Goal: Task Accomplishment & Management: Manage account settings

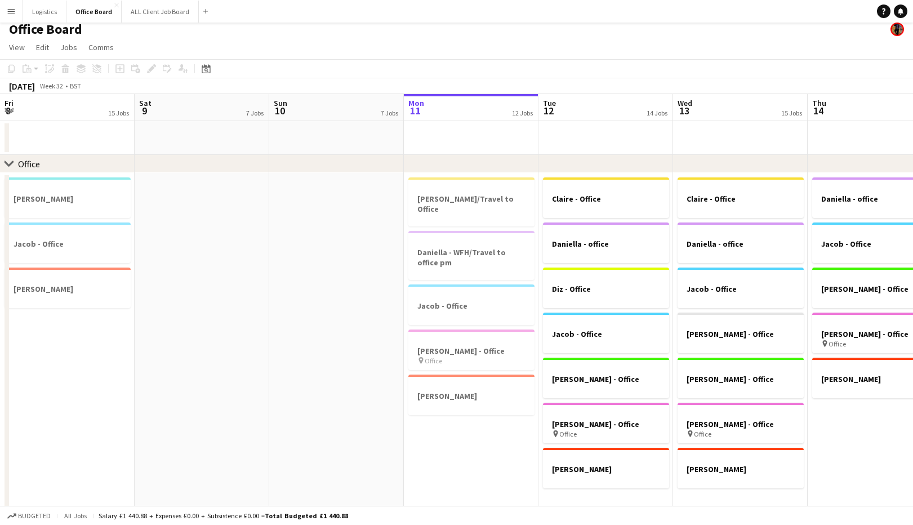
scroll to position [0, 265]
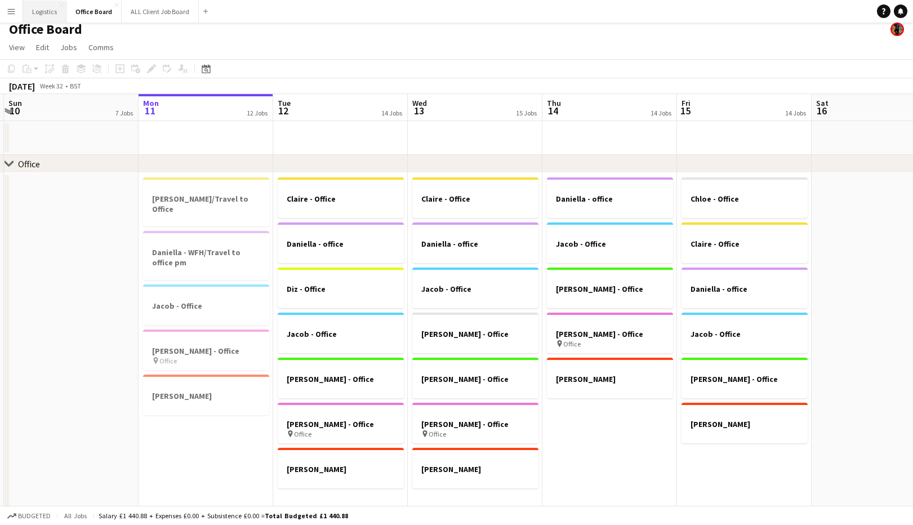
click at [45, 7] on button "Logistics Close" at bounding box center [44, 12] width 43 height 22
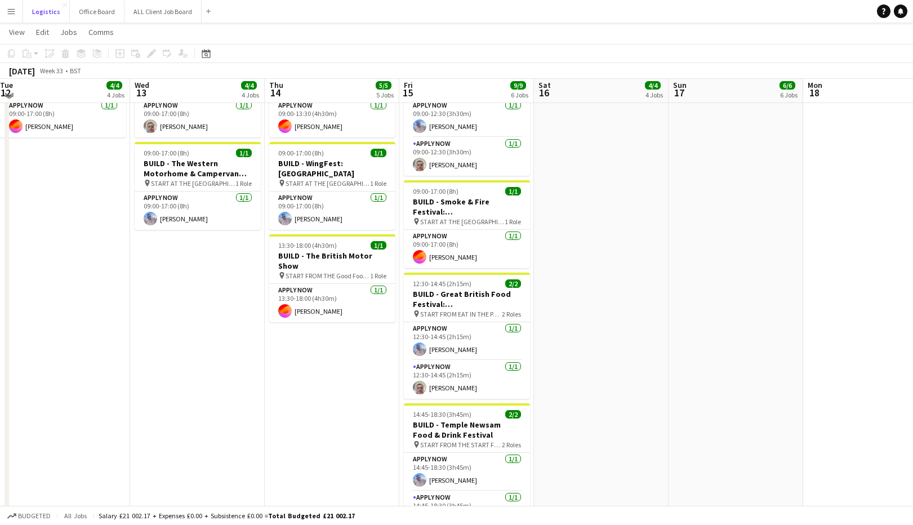
scroll to position [134, 0]
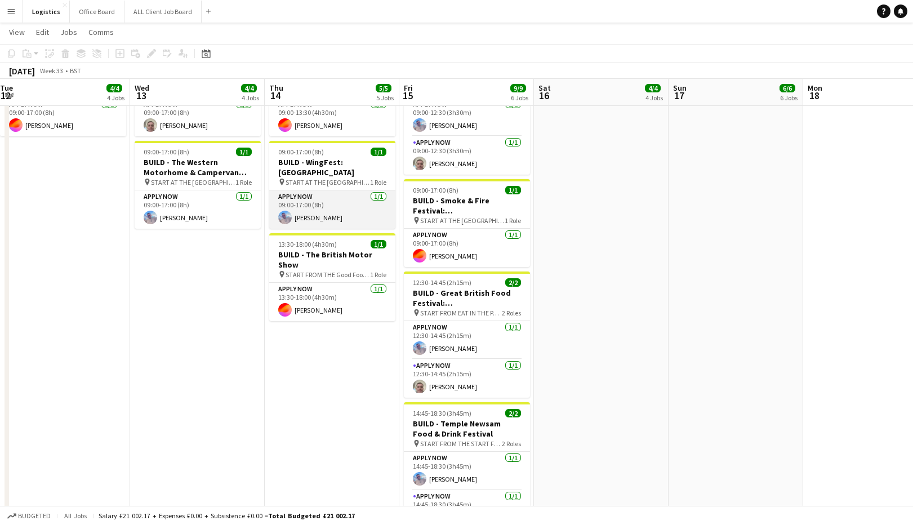
click at [316, 201] on app-card-role "APPLY NOW [DATE] 09:00-17:00 (8h) [PERSON_NAME]" at bounding box center [332, 209] width 126 height 38
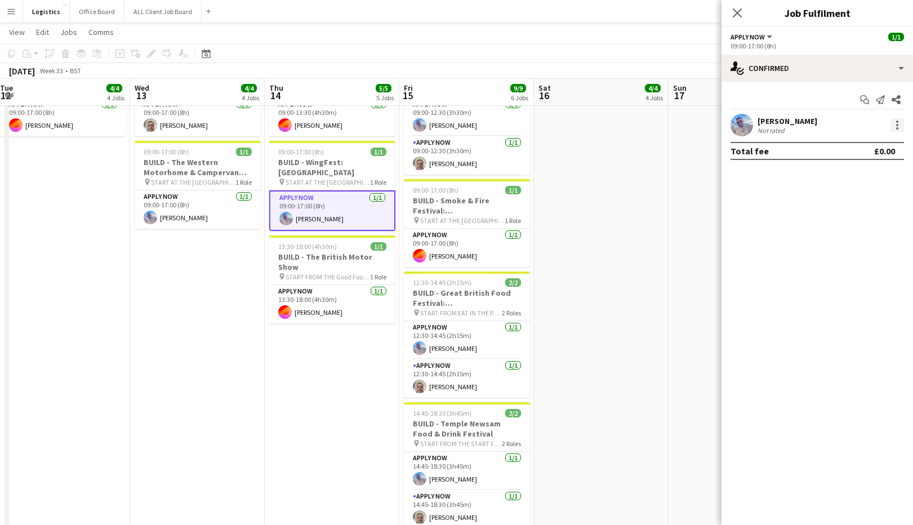
click at [898, 125] on div at bounding box center [898, 125] width 2 height 2
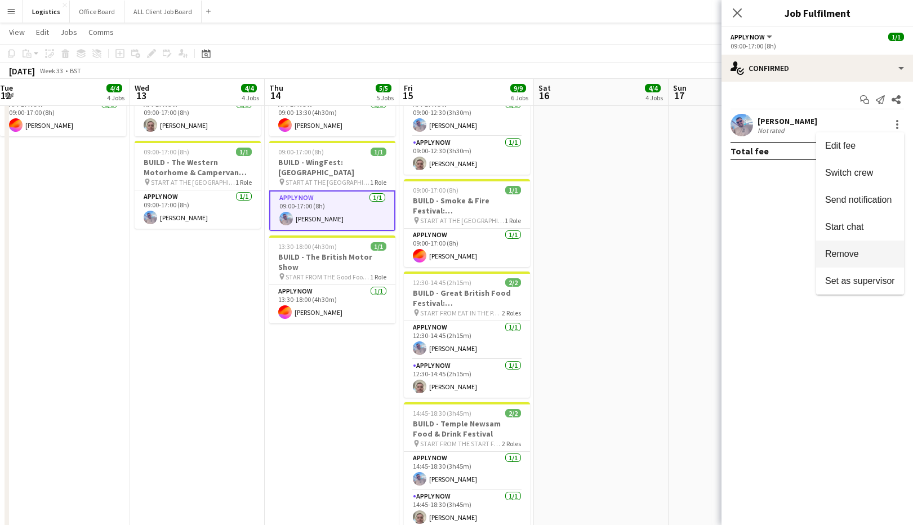
click at [844, 254] on span "Remove" at bounding box center [843, 254] width 34 height 10
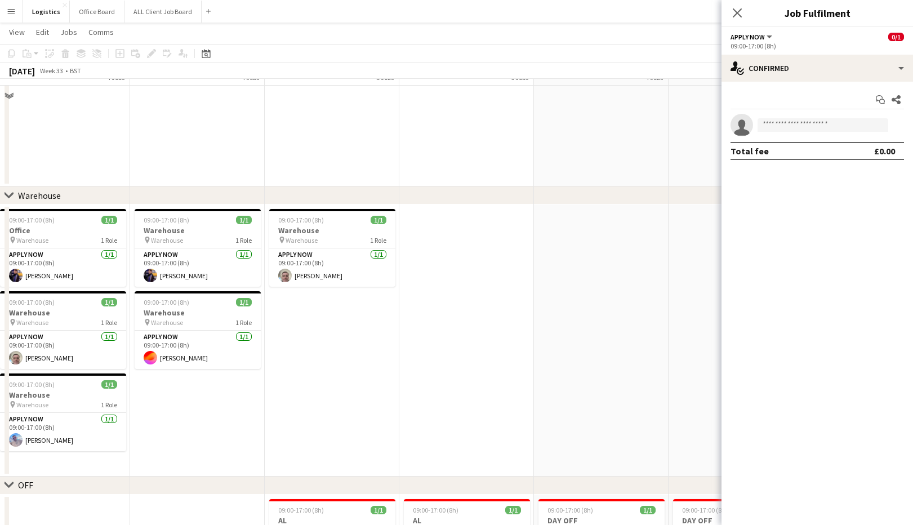
scroll to position [1364, 0]
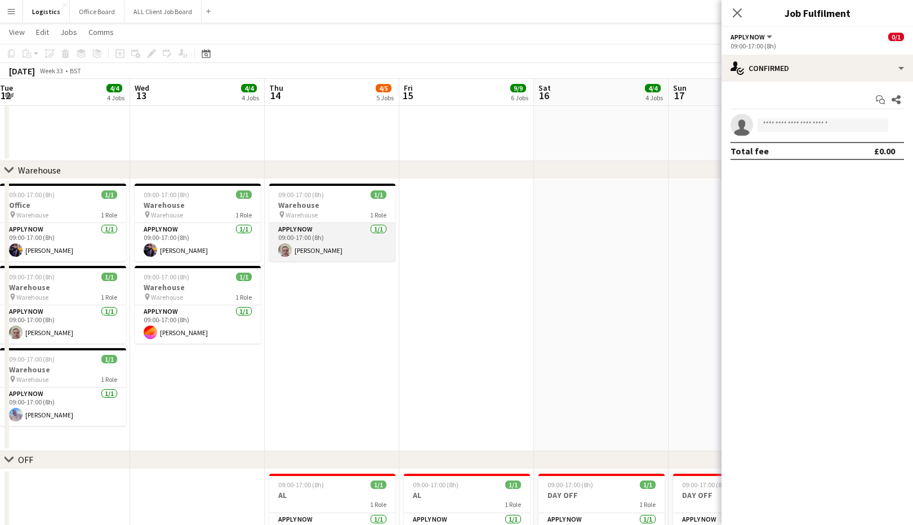
click at [321, 242] on app-card-role "APPLY NOW [DATE] 09:00-17:00 (8h) [PERSON_NAME]" at bounding box center [332, 242] width 126 height 38
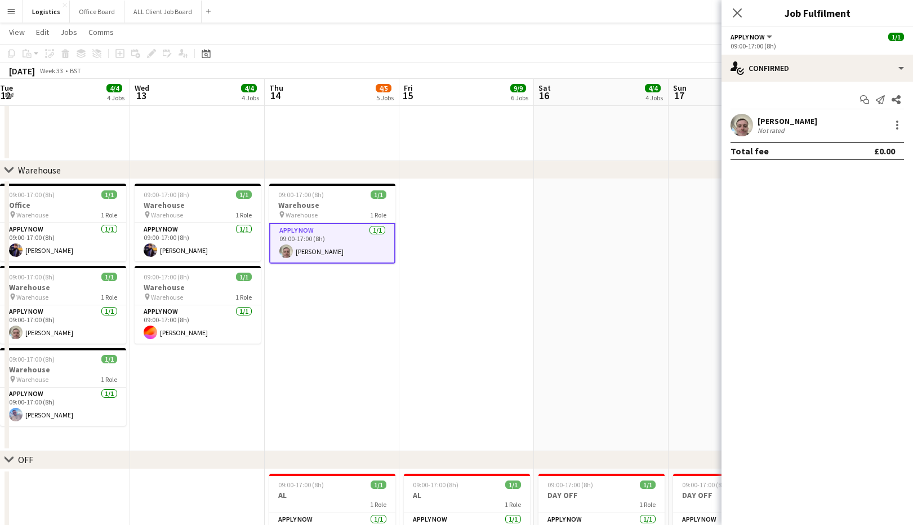
scroll to position [0, 274]
click at [900, 126] on div at bounding box center [898, 125] width 14 height 14
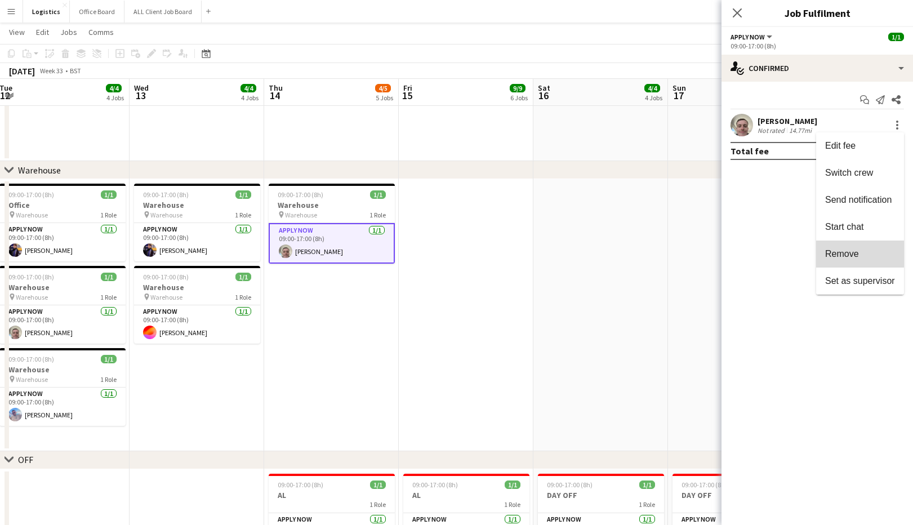
click at [860, 253] on span "Remove" at bounding box center [861, 254] width 70 height 10
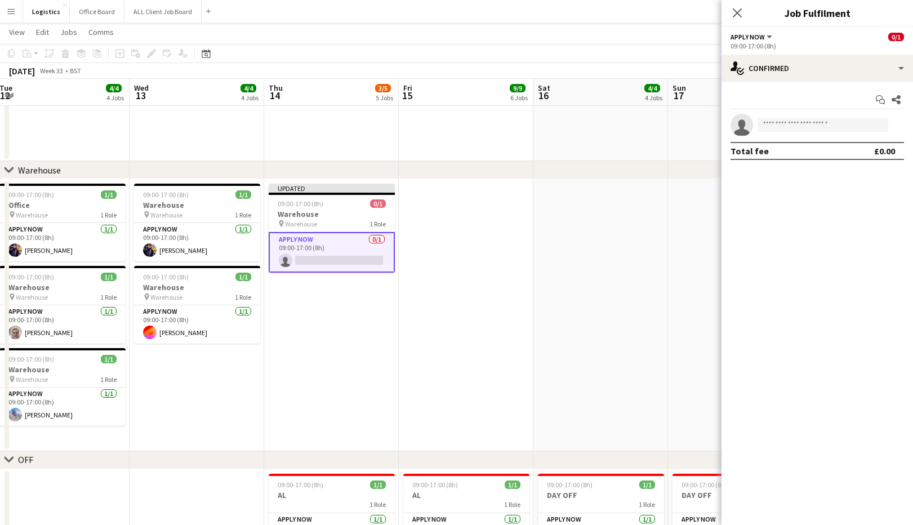
click at [735, 22] on div "Close pop-in" at bounding box center [738, 13] width 32 height 26
click at [738, 11] on icon "Close pop-in" at bounding box center [737, 12] width 11 height 11
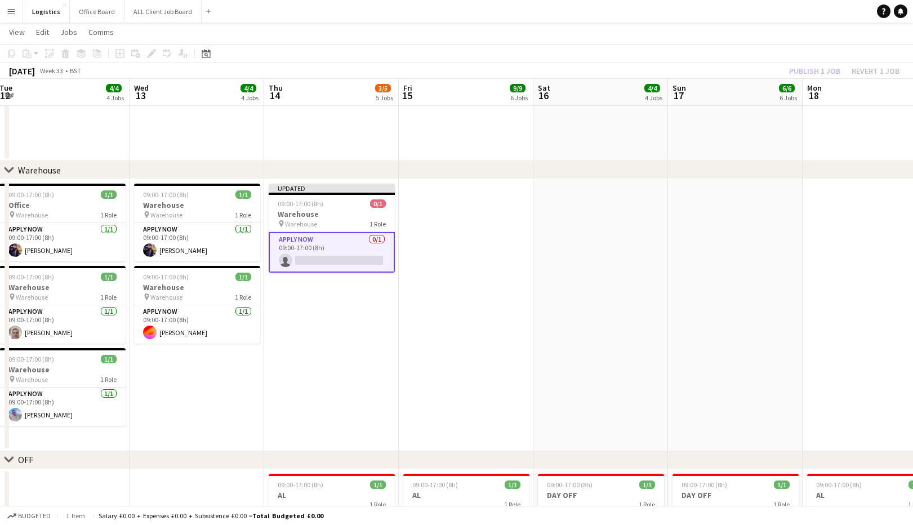
click at [813, 73] on div "Publish 1 job Revert 1 job" at bounding box center [845, 71] width 138 height 15
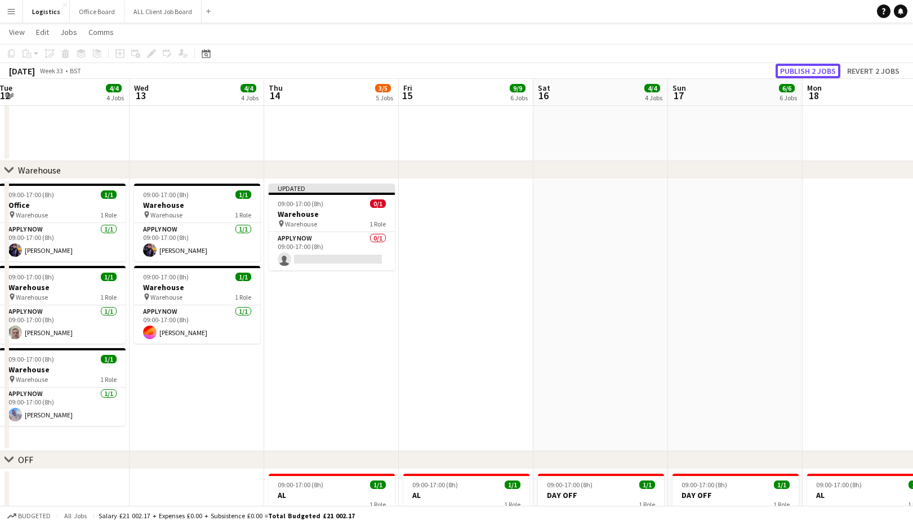
click at [810, 71] on button "Publish 2 jobs" at bounding box center [808, 71] width 65 height 15
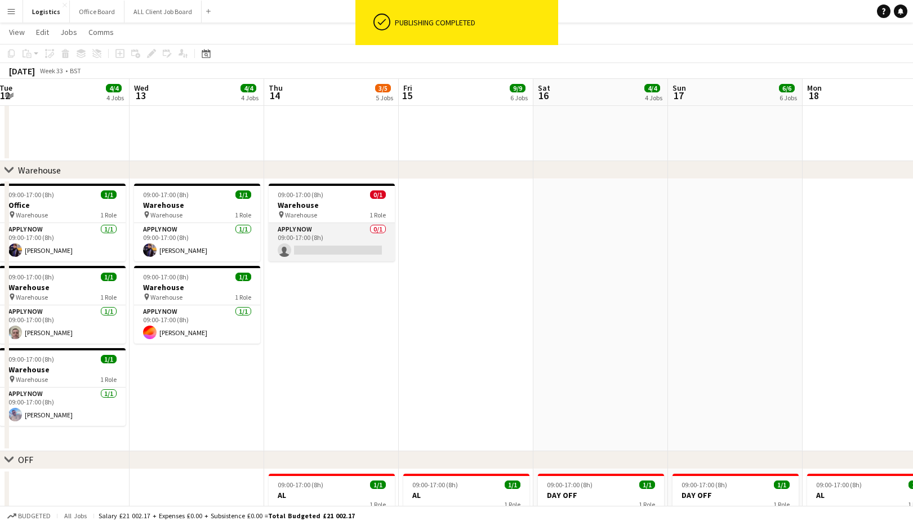
click at [326, 252] on app-card-role "APPLY NOW 0/1 09:00-17:00 (8h) single-neutral-actions" at bounding box center [332, 242] width 126 height 38
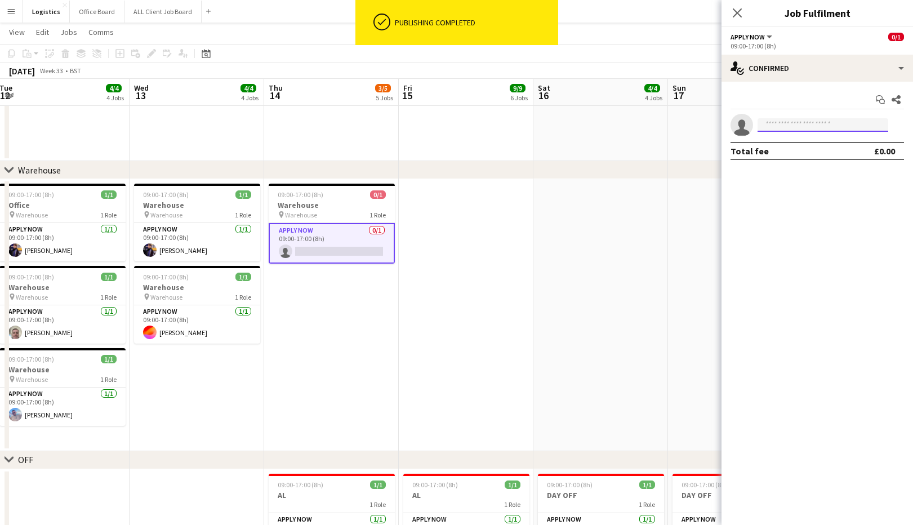
click at [771, 125] on input at bounding box center [823, 125] width 131 height 14
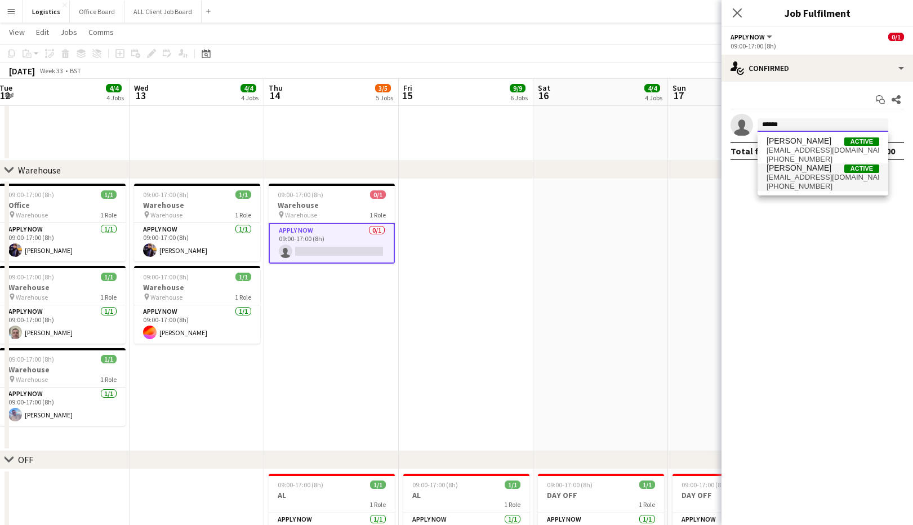
type input "******"
click at [805, 177] on span "[EMAIL_ADDRESS][DOMAIN_NAME]" at bounding box center [823, 177] width 113 height 9
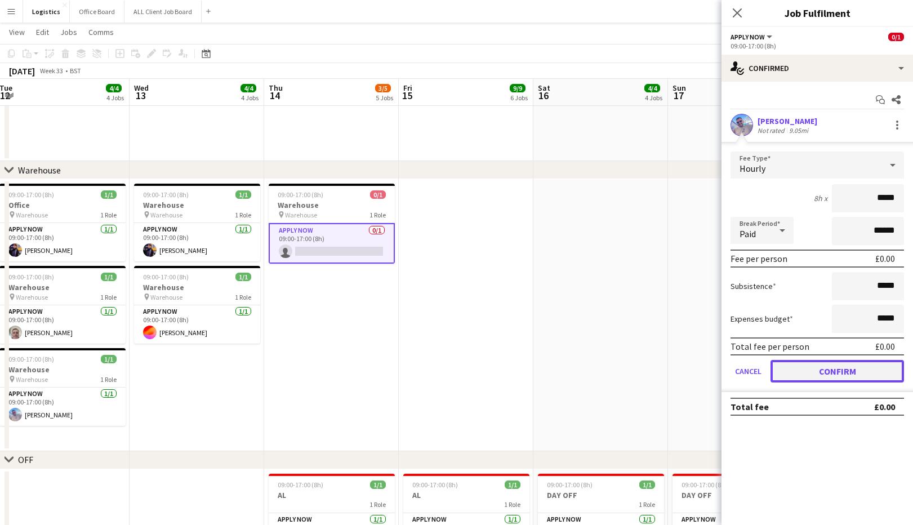
click at [836, 377] on button "Confirm" at bounding box center [838, 371] width 134 height 23
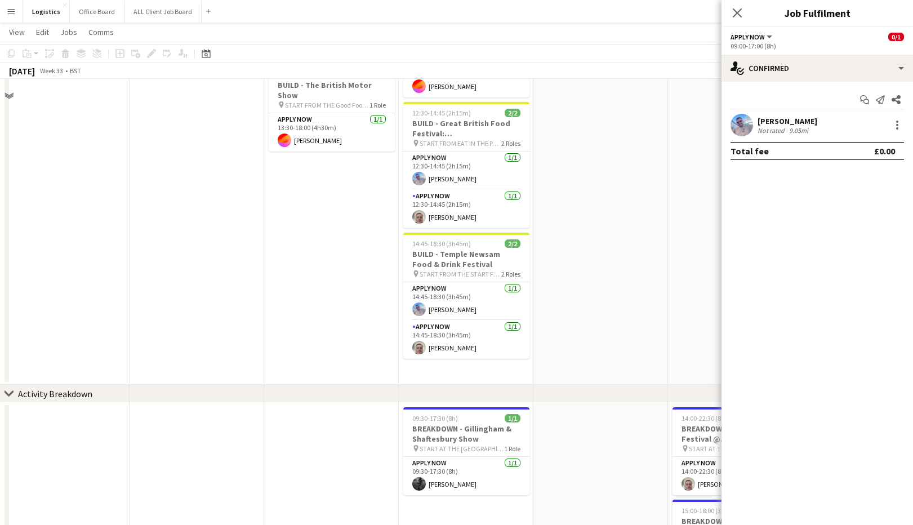
scroll to position [0, 0]
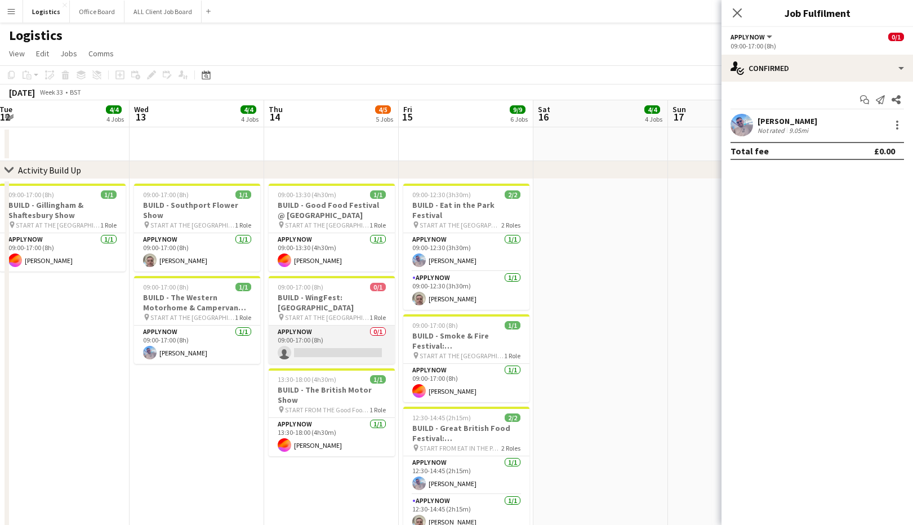
click at [314, 340] on app-card-role "APPLY NOW 0/1 09:00-17:00 (8h) single-neutral-actions" at bounding box center [332, 345] width 126 height 38
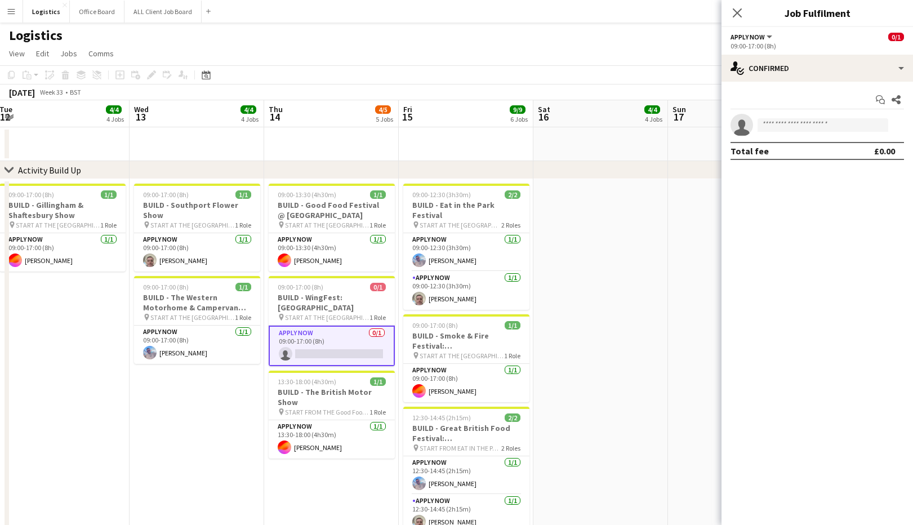
scroll to position [0, 275]
click at [768, 126] on input at bounding box center [823, 125] width 131 height 14
type input "******"
click at [820, 150] on span "[EMAIL_ADDRESS][DOMAIN_NAME]" at bounding box center [823, 150] width 113 height 9
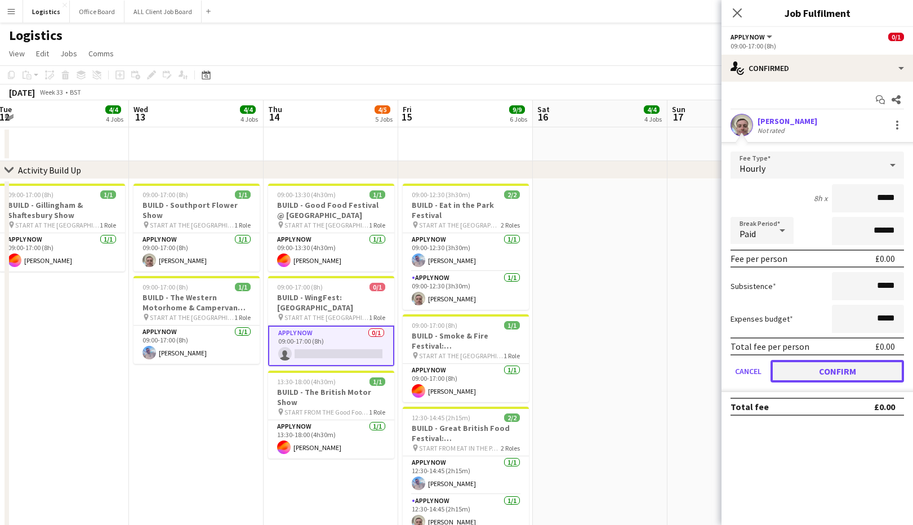
click at [827, 367] on button "Confirm" at bounding box center [838, 371] width 134 height 23
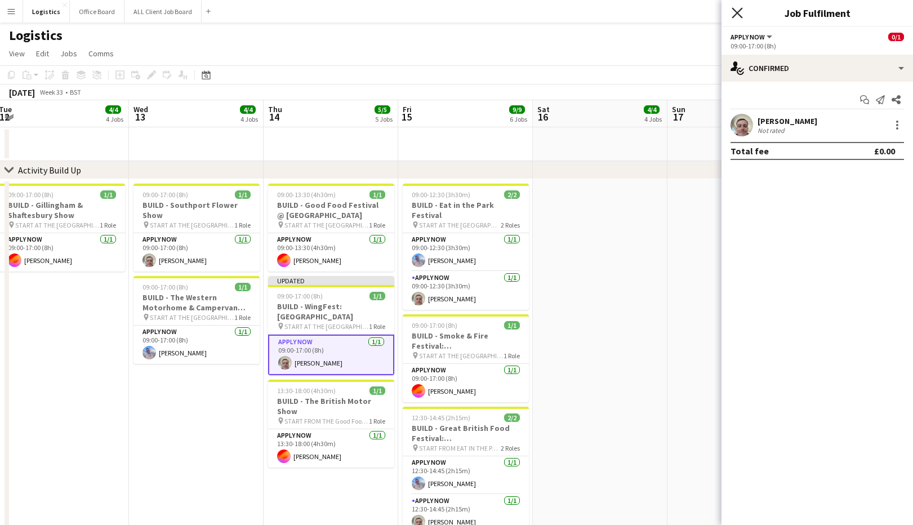
click at [740, 12] on icon "Close pop-in" at bounding box center [737, 12] width 11 height 11
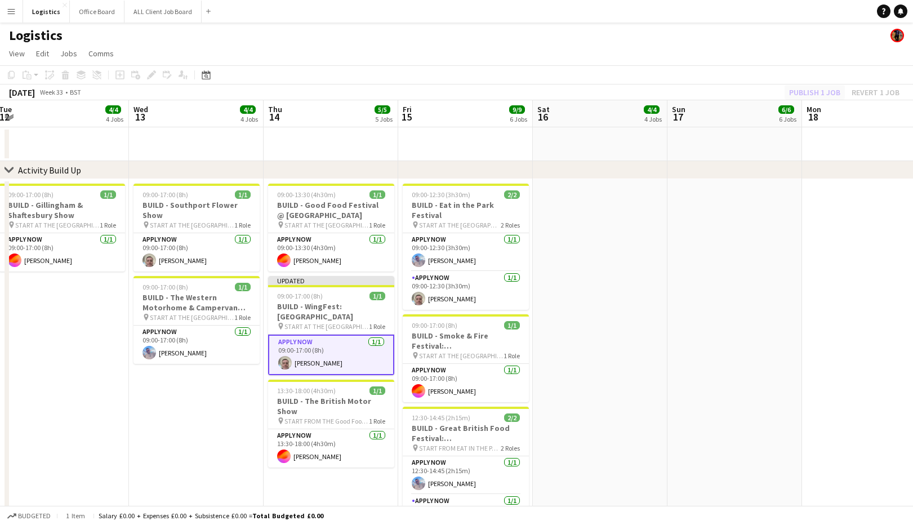
click at [819, 90] on div "Publish 1 job Revert 1 job" at bounding box center [845, 92] width 138 height 15
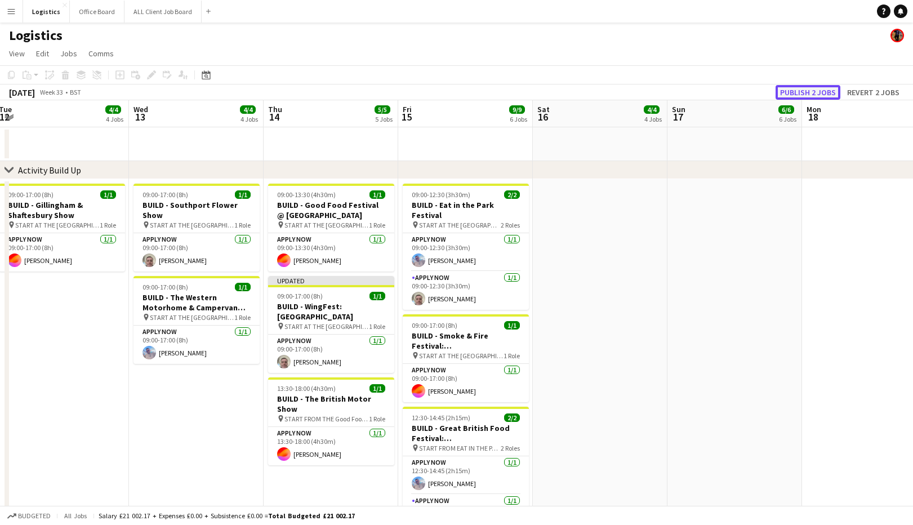
click at [812, 93] on button "Publish 2 jobs" at bounding box center [808, 92] width 65 height 15
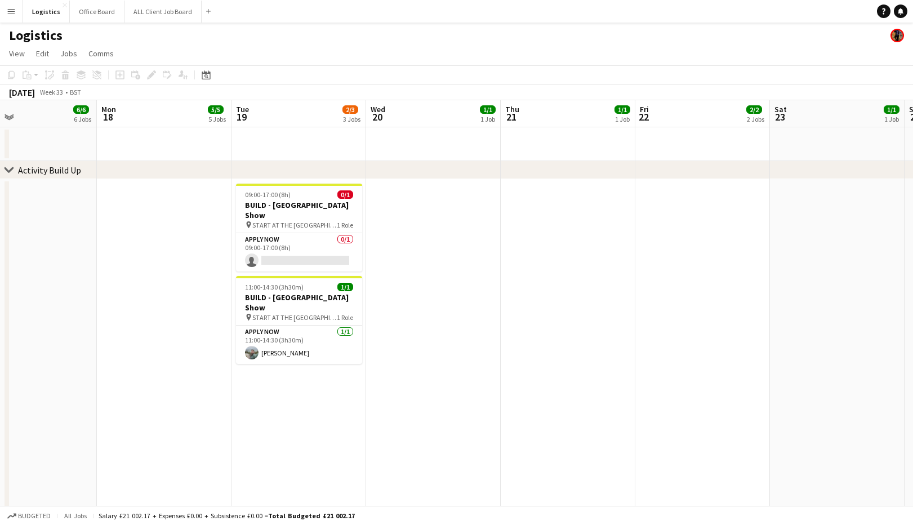
scroll to position [0, 367]
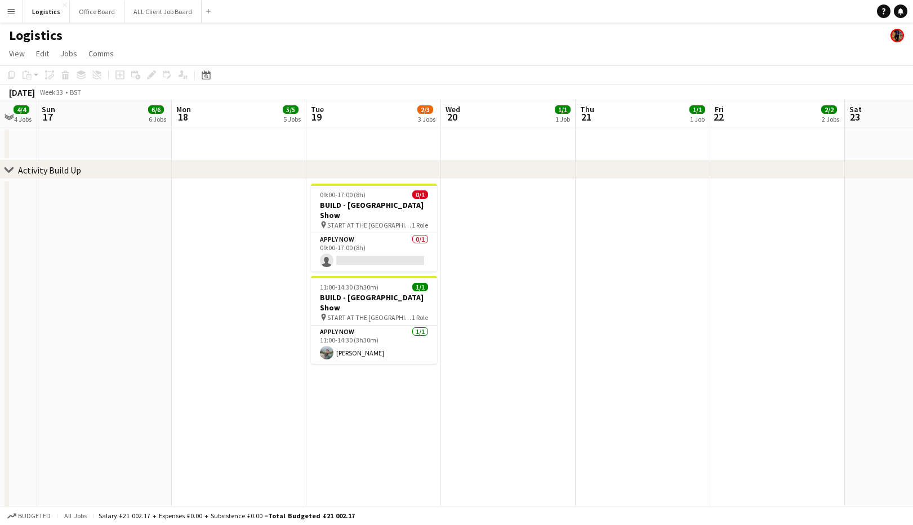
click at [338, 38] on div "Logistics" at bounding box center [456, 33] width 913 height 21
click at [157, 12] on button "ALL Client Job Board Close" at bounding box center [163, 12] width 77 height 22
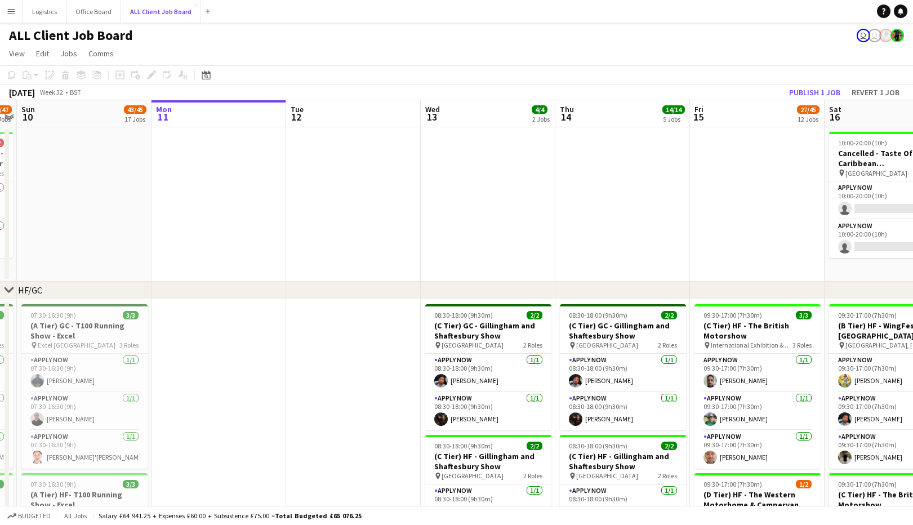
scroll to position [0, 384]
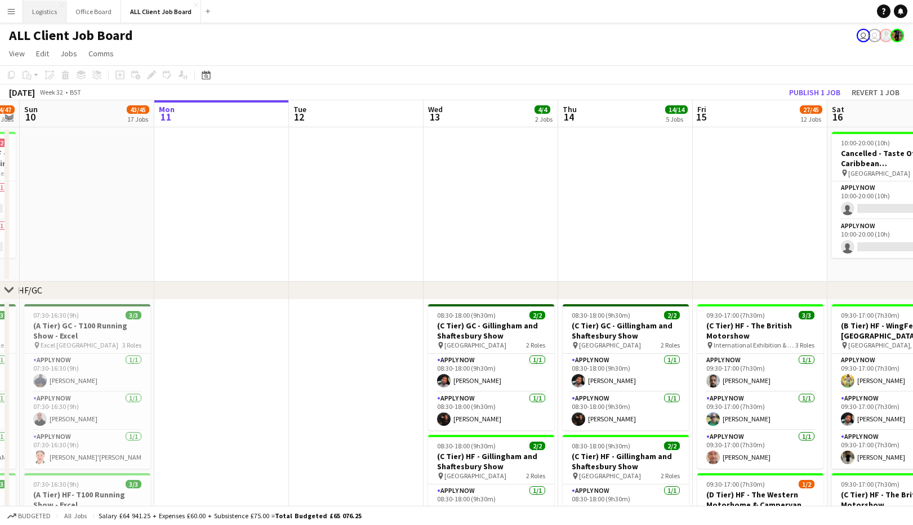
click at [51, 13] on button "Logistics Close" at bounding box center [44, 12] width 43 height 22
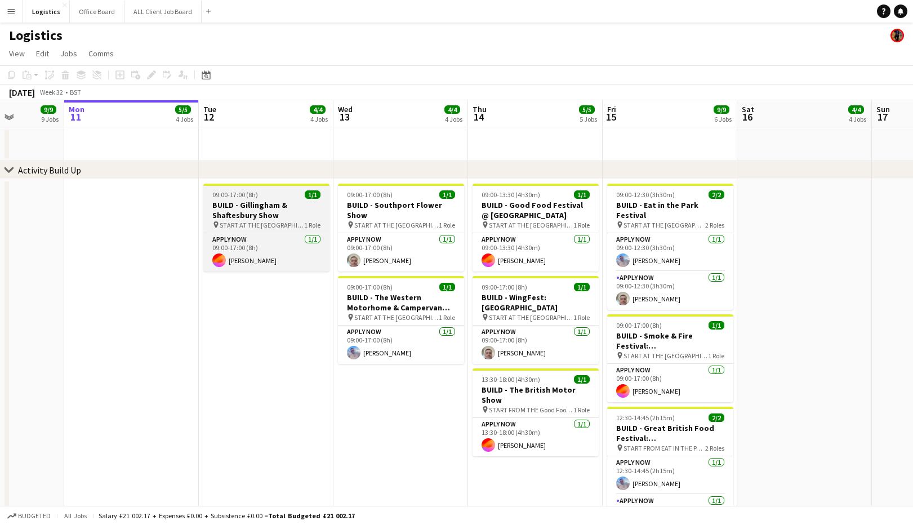
click at [279, 215] on h3 "BUILD - Gillingham & Shaftesbury Show" at bounding box center [266, 210] width 126 height 20
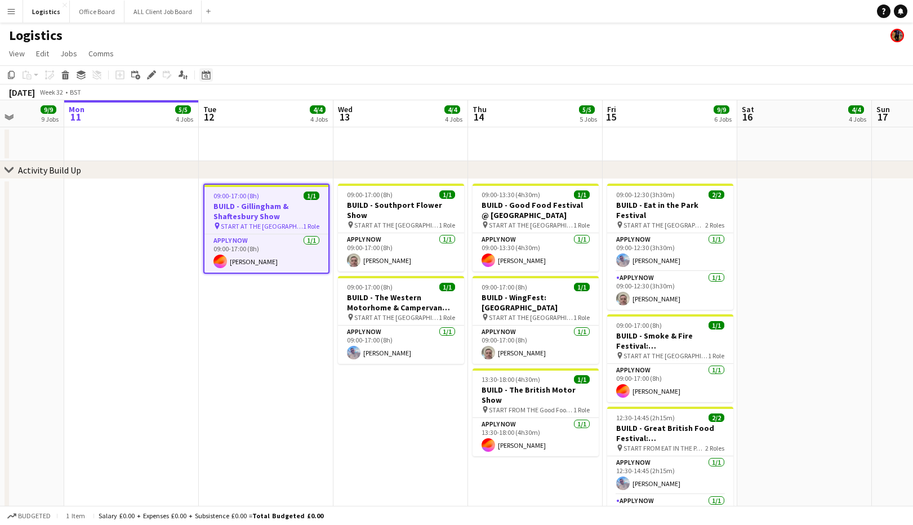
drag, startPoint x: 150, startPoint y: 76, endPoint x: 211, endPoint y: 79, distance: 61.0
click at [150, 76] on icon at bounding box center [151, 75] width 6 height 6
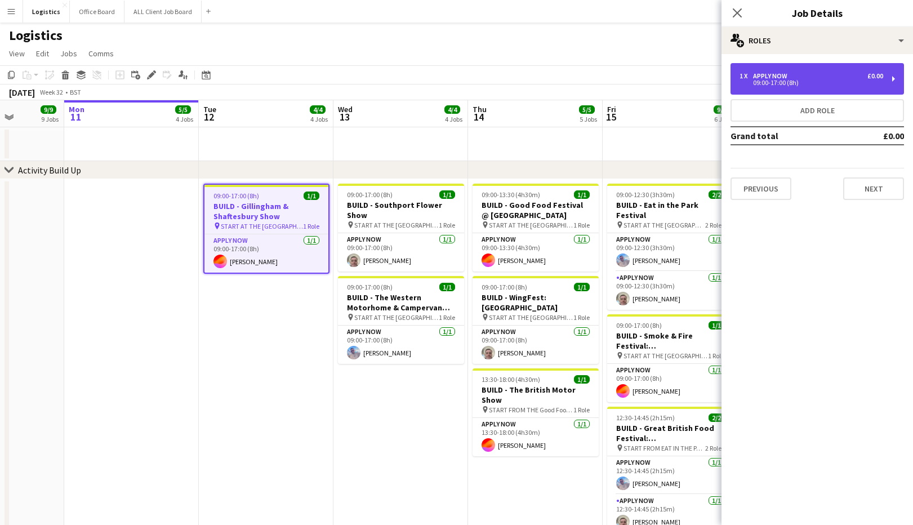
drag, startPoint x: 813, startPoint y: 77, endPoint x: 782, endPoint y: 77, distance: 31.0
click at [813, 77] on div "1 x APPLY NOW £0.00" at bounding box center [812, 76] width 144 height 8
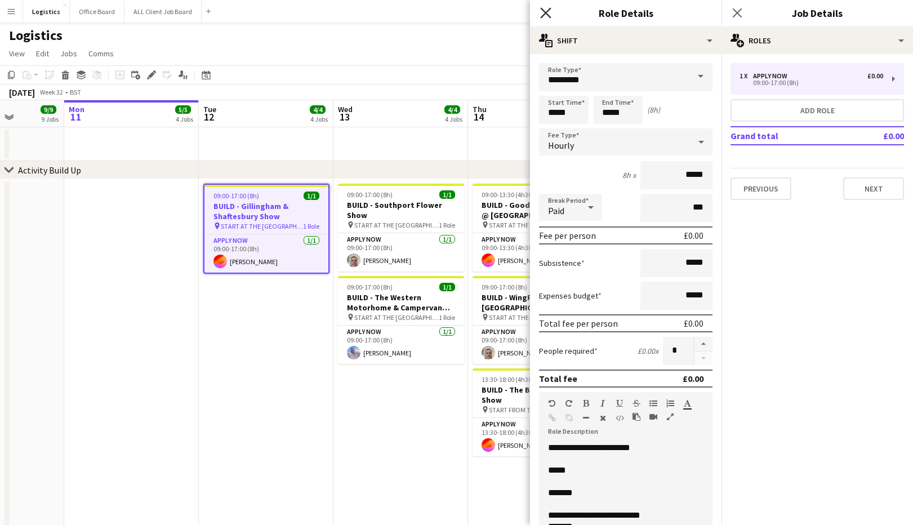
click at [545, 13] on icon at bounding box center [545, 12] width 11 height 11
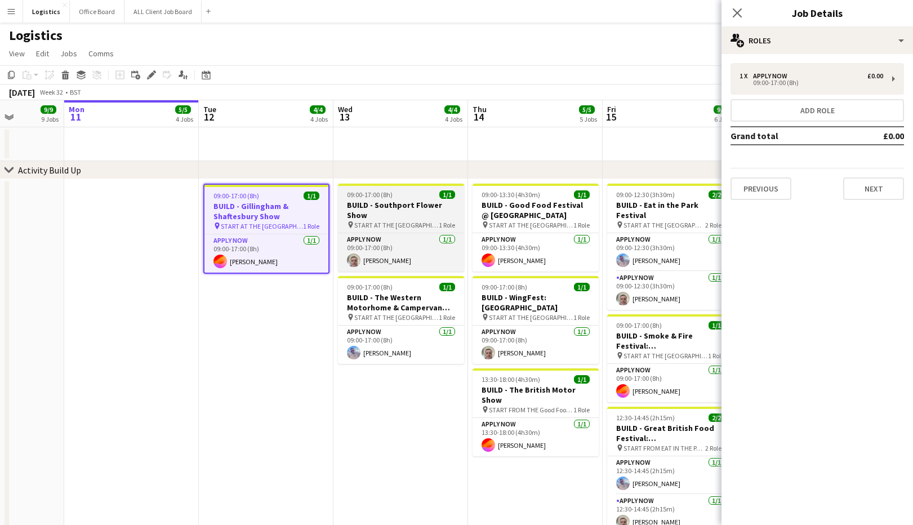
click at [386, 209] on h3 "BUILD - Southport Flower Show" at bounding box center [401, 210] width 126 height 20
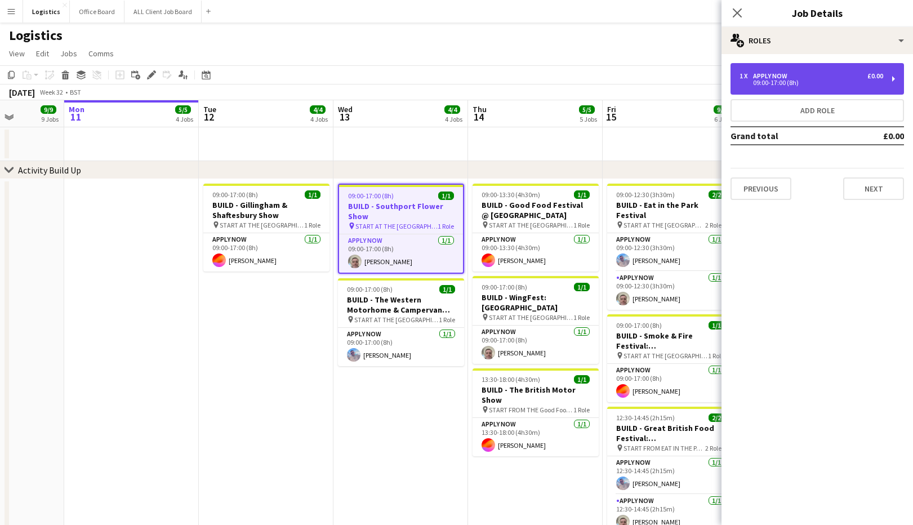
click at [829, 82] on div "09:00-17:00 (8h)" at bounding box center [812, 83] width 144 height 6
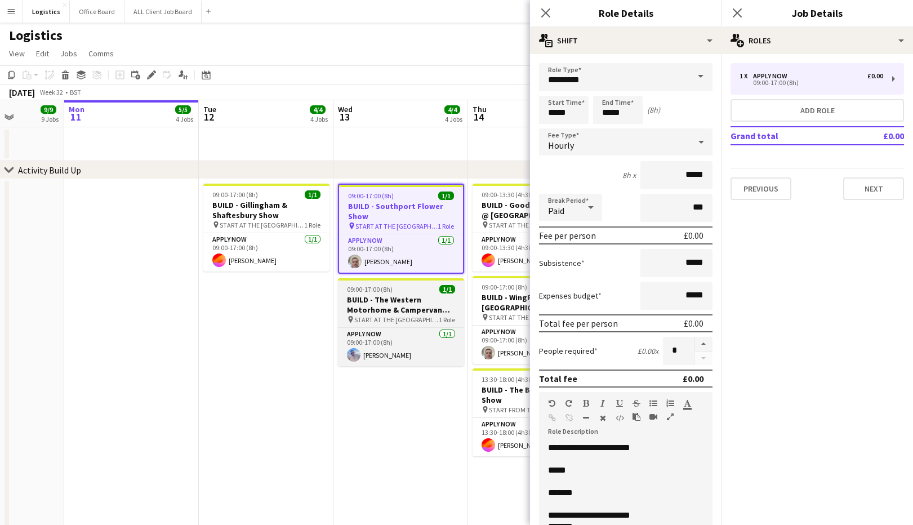
click at [398, 304] on h3 "BUILD - The Western Motorhome & Campervan Show" at bounding box center [401, 305] width 126 height 20
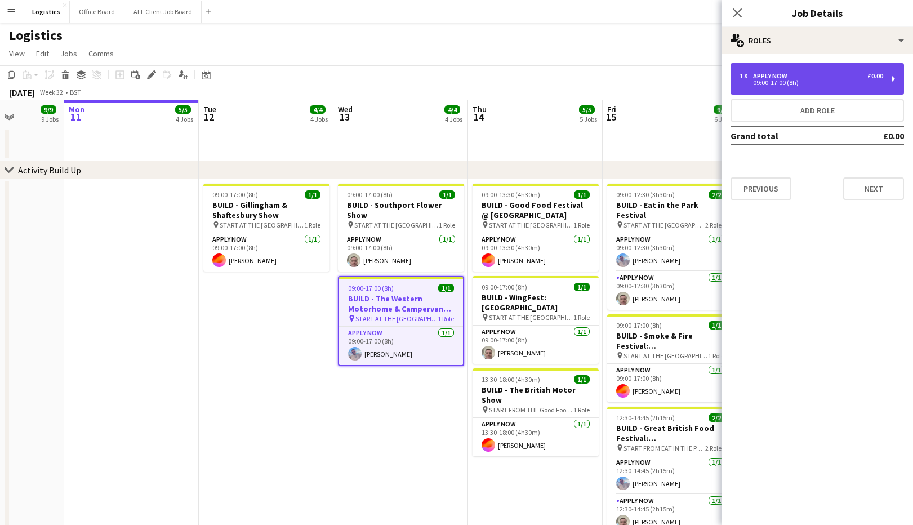
click at [820, 79] on div "1 x APPLY NOW £0.00" at bounding box center [812, 76] width 144 height 8
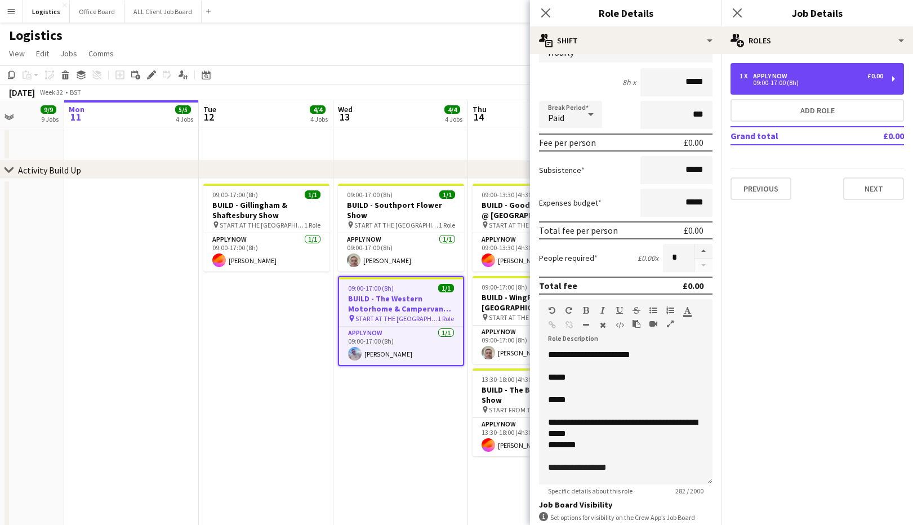
scroll to position [102, 0]
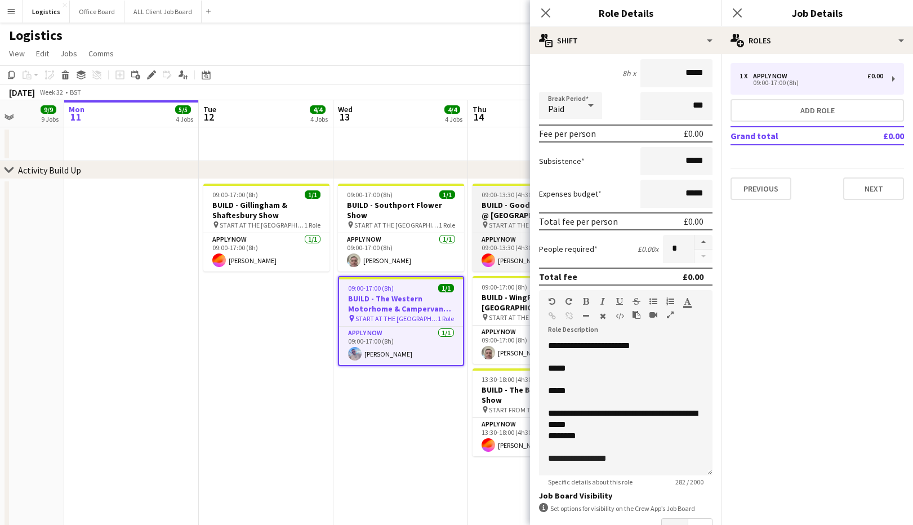
click at [500, 203] on h3 "BUILD - Good Food Festival @ [GEOGRAPHIC_DATA]" at bounding box center [536, 210] width 126 height 20
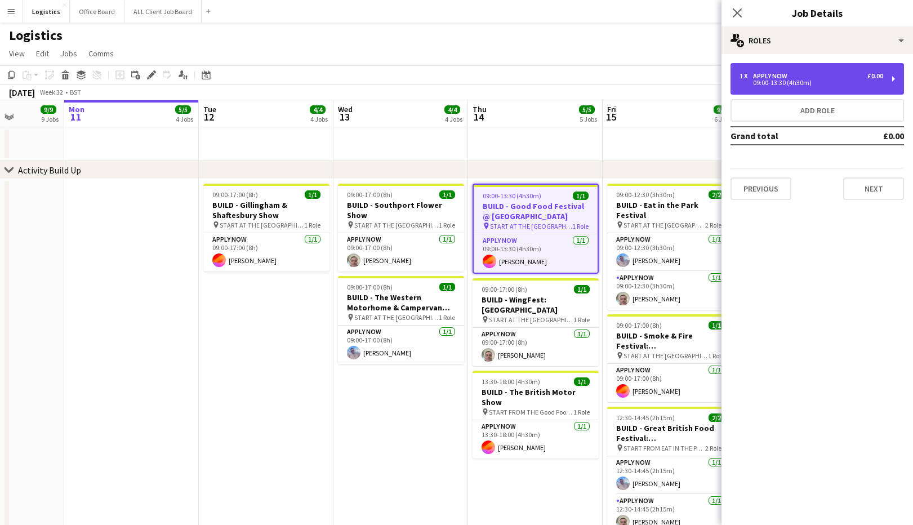
drag, startPoint x: 773, startPoint y: 85, endPoint x: 765, endPoint y: 91, distance: 10.0
click at [773, 85] on div "09:00-13:30 (4h30m)" at bounding box center [812, 83] width 144 height 6
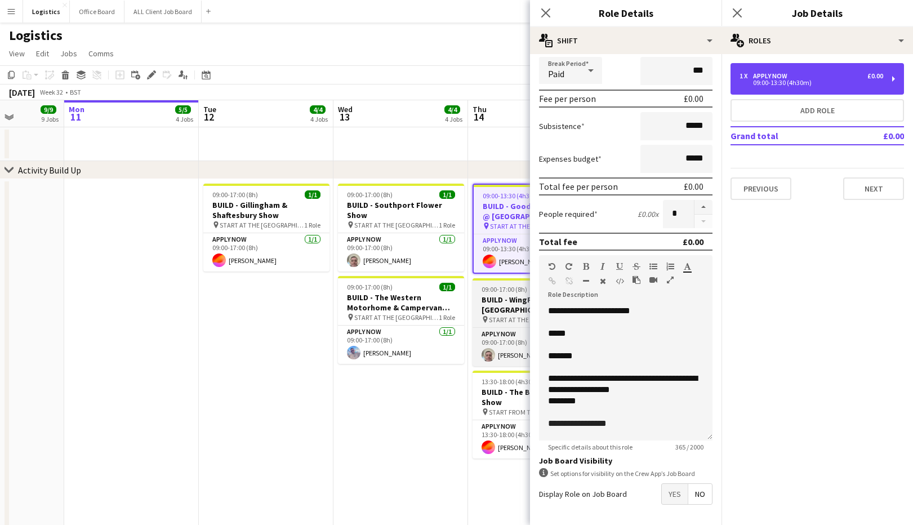
scroll to position [141, 0]
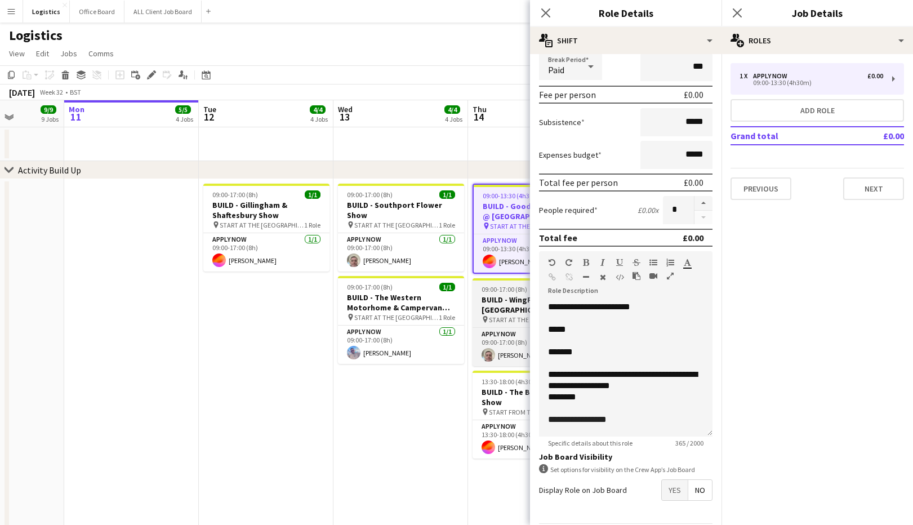
click at [503, 300] on h3 "BUILD - WingFest: [GEOGRAPHIC_DATA]" at bounding box center [536, 305] width 126 height 20
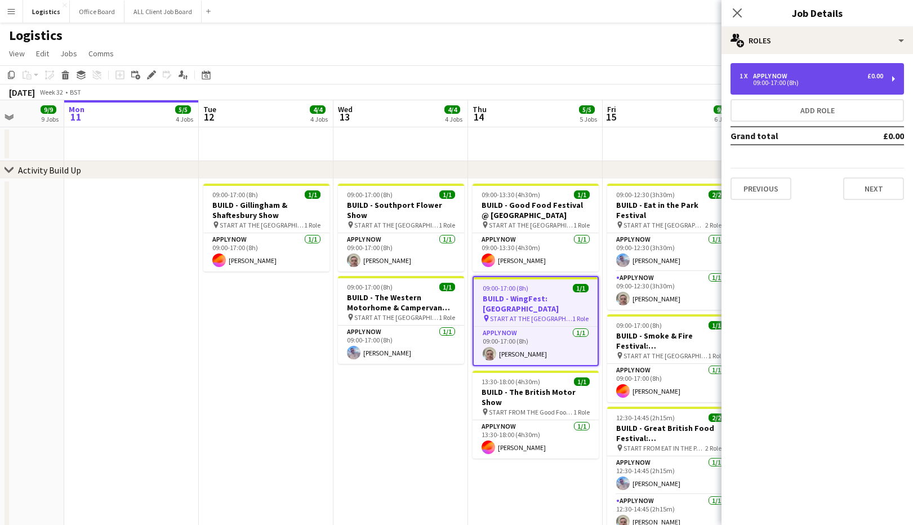
click at [803, 81] on div "09:00-17:00 (8h)" at bounding box center [812, 83] width 144 height 6
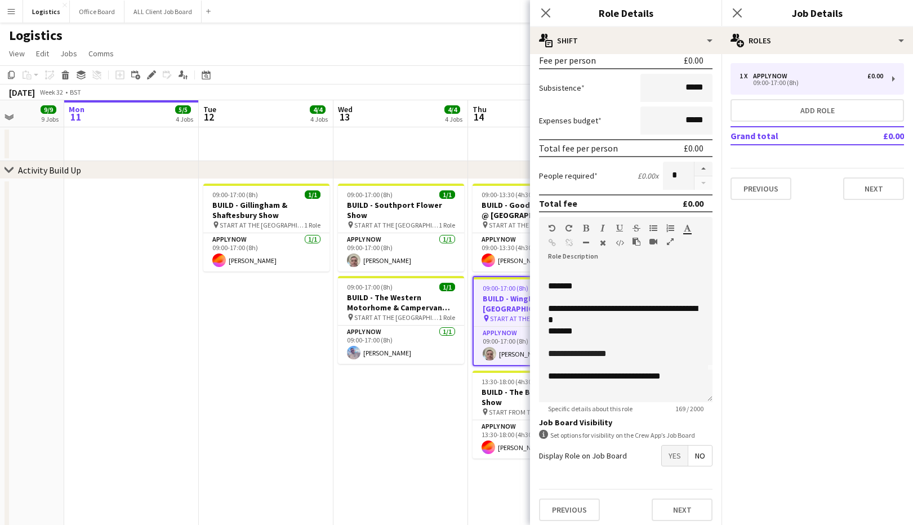
scroll to position [180, 0]
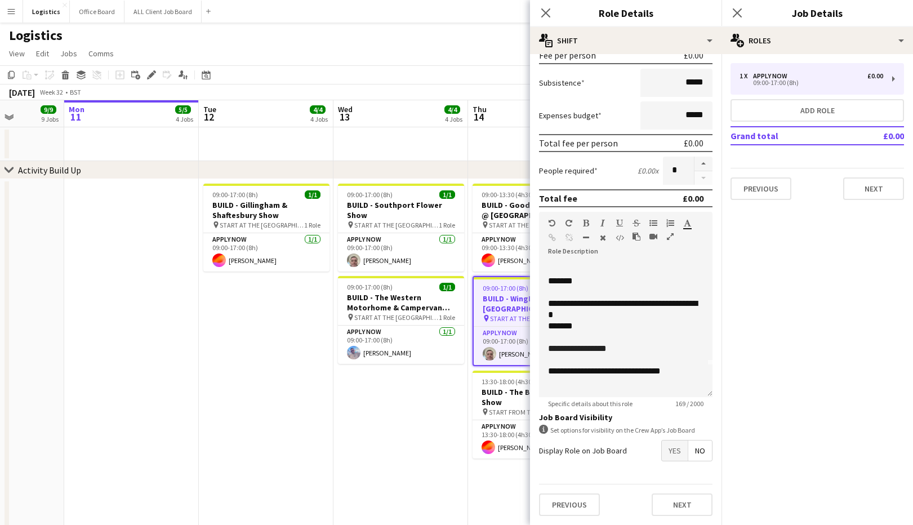
drag, startPoint x: 547, startPoint y: 15, endPoint x: 547, endPoint y: 151, distance: 135.8
click at [547, 15] on icon "Close pop-in" at bounding box center [546, 12] width 9 height 9
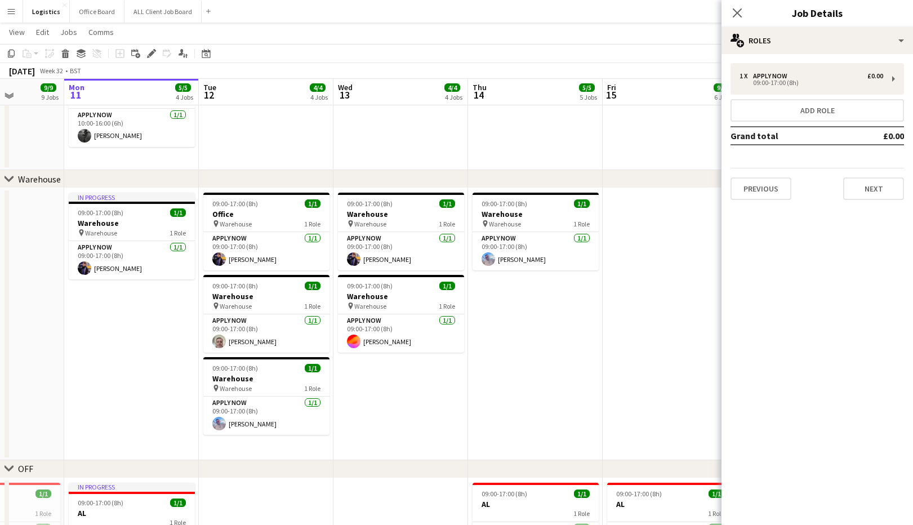
scroll to position [1354, 0]
drag, startPoint x: 739, startPoint y: 14, endPoint x: 765, endPoint y: 25, distance: 28.6
click at [739, 14] on icon at bounding box center [737, 12] width 9 height 9
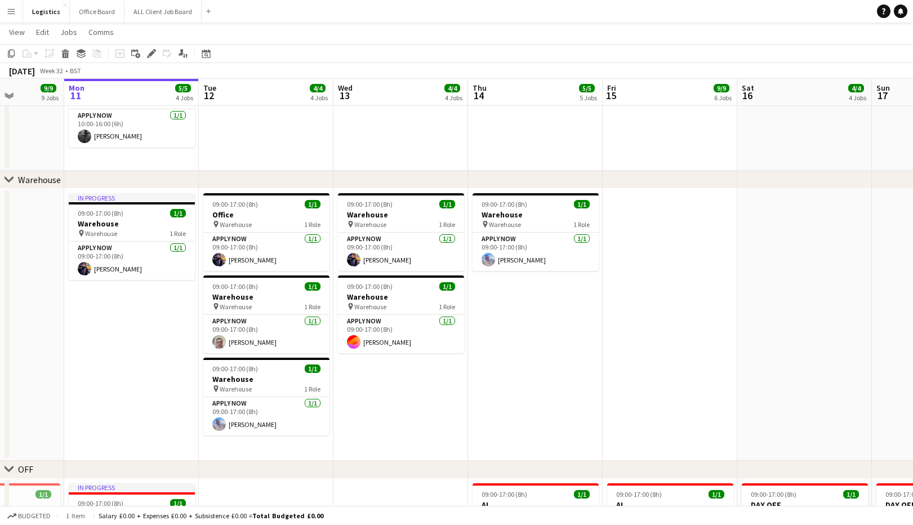
click at [689, 49] on app-toolbar "Copy Paste Paste Command V Paste with crew Command Shift V Paste linked Job [GE…" at bounding box center [456, 53] width 913 height 19
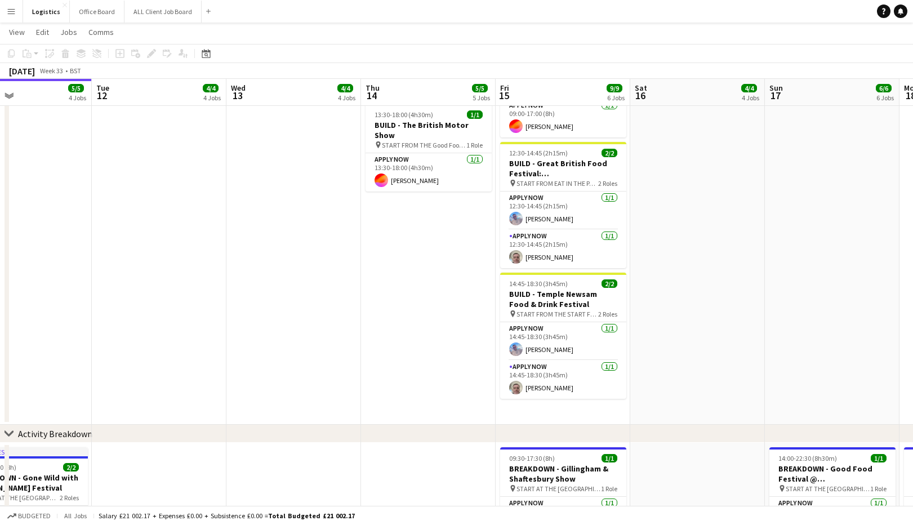
scroll to position [0, 0]
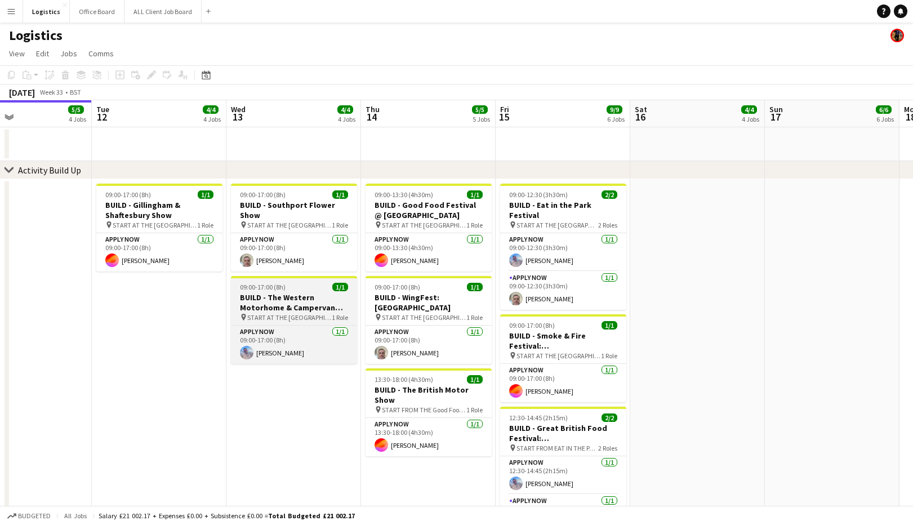
click at [280, 295] on h3 "BUILD - The Western Motorhome & Campervan Show" at bounding box center [294, 302] width 126 height 20
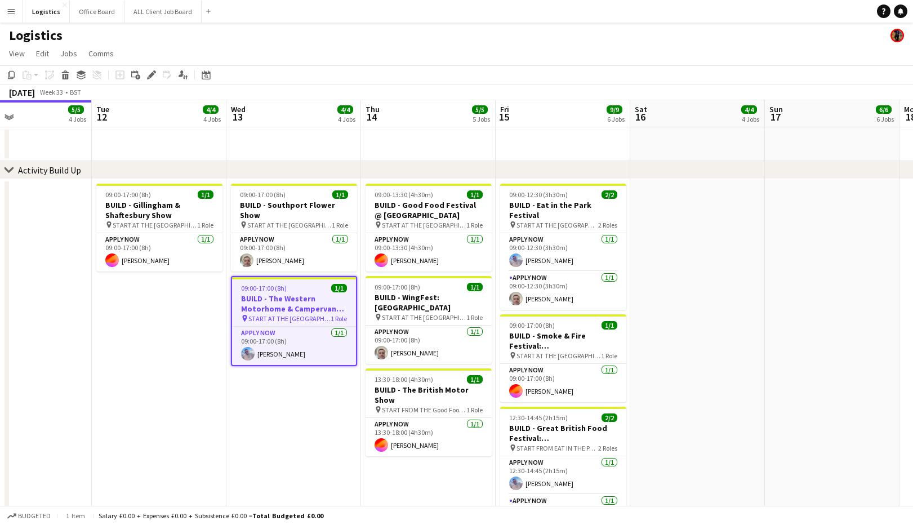
drag, startPoint x: 152, startPoint y: 74, endPoint x: 470, endPoint y: 144, distance: 325.4
click at [152, 74] on icon at bounding box center [151, 75] width 6 height 6
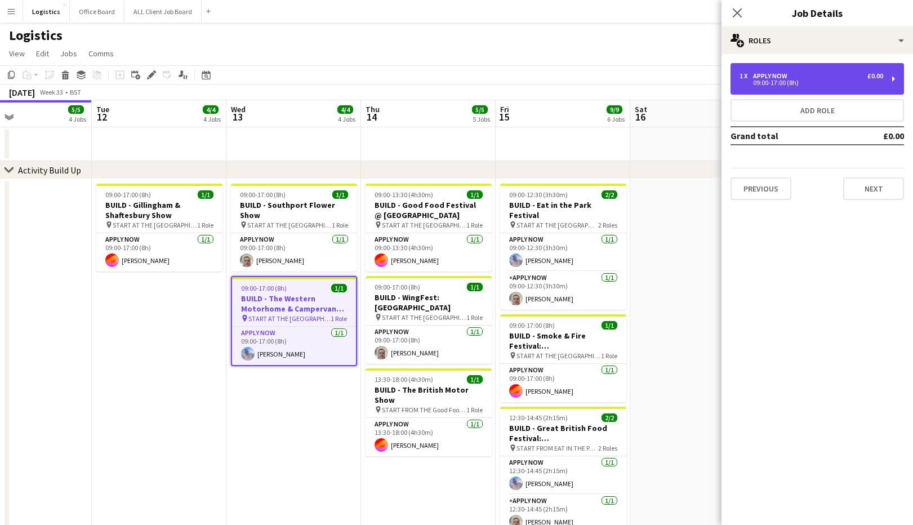
click at [772, 80] on div "09:00-17:00 (8h)" at bounding box center [812, 83] width 144 height 6
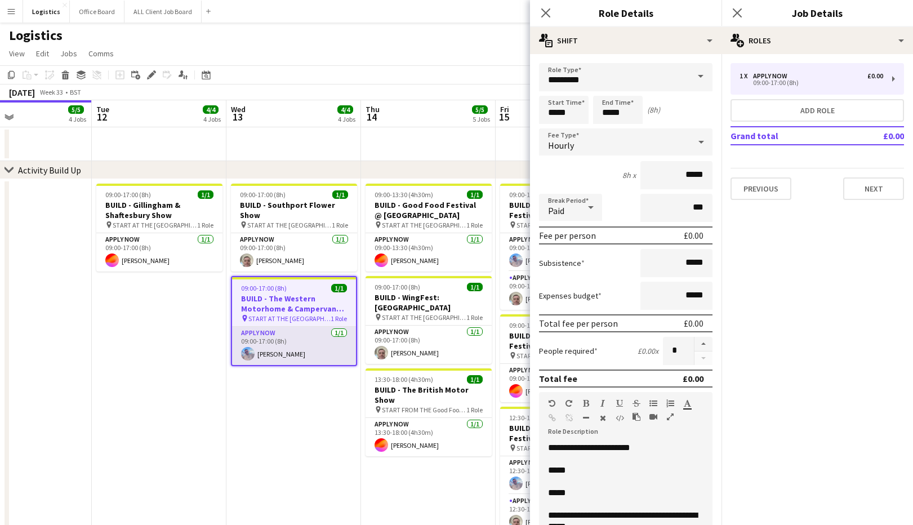
drag, startPoint x: 273, startPoint y: 343, endPoint x: 354, endPoint y: 339, distance: 80.7
click at [274, 346] on app-card-role "APPLY NOW [DATE] 09:00-17:00 (8h) [PERSON_NAME]" at bounding box center [294, 346] width 124 height 38
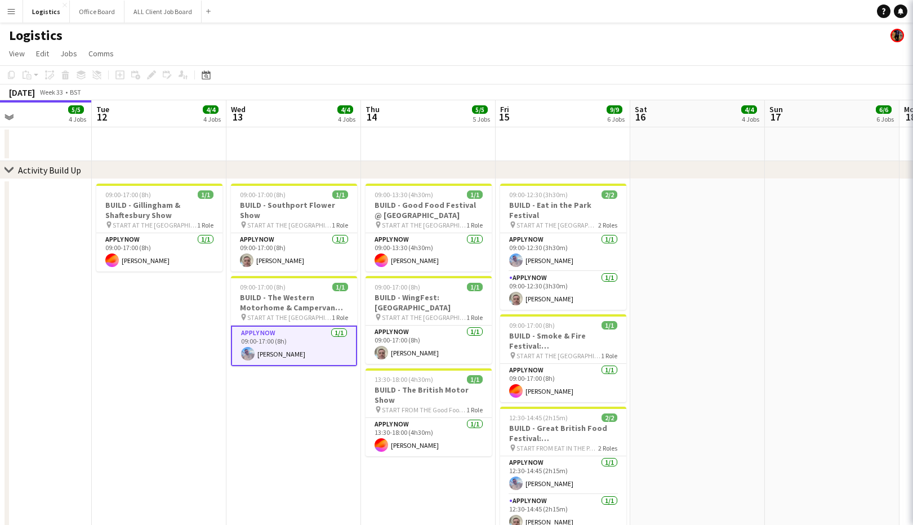
scroll to position [0, 446]
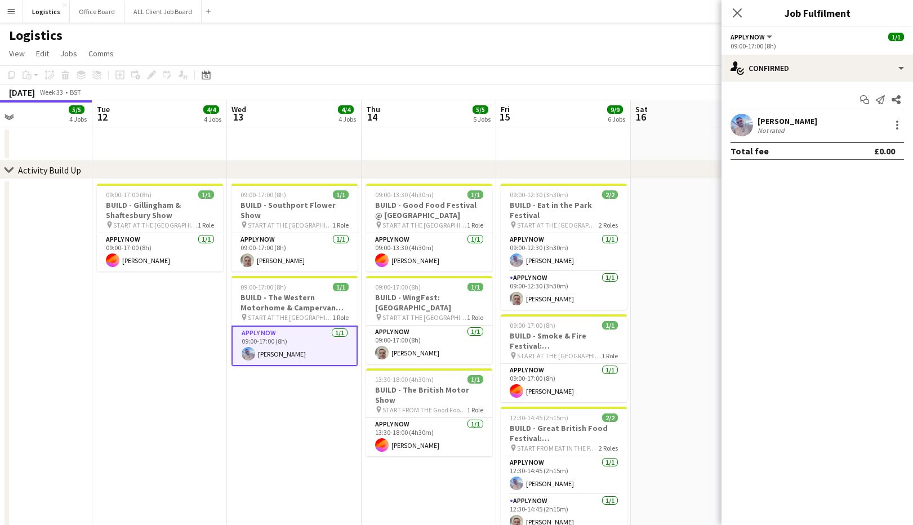
click at [801, 119] on div "[PERSON_NAME]" at bounding box center [788, 121] width 60 height 10
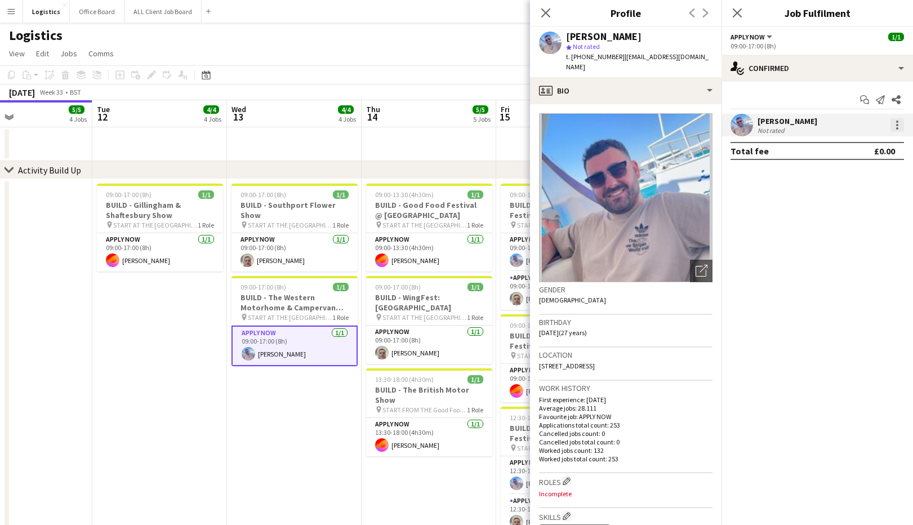
click at [897, 126] on div at bounding box center [898, 125] width 14 height 14
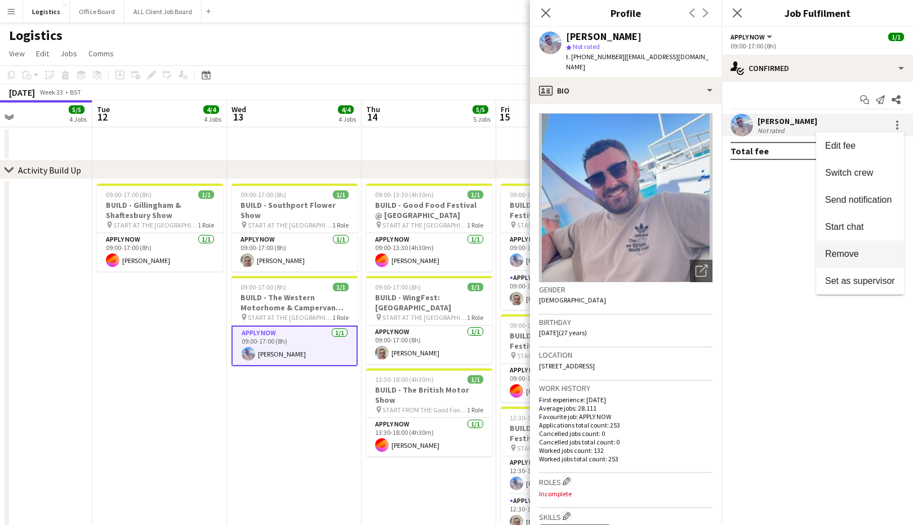
click at [841, 257] on span "Remove" at bounding box center [843, 254] width 34 height 10
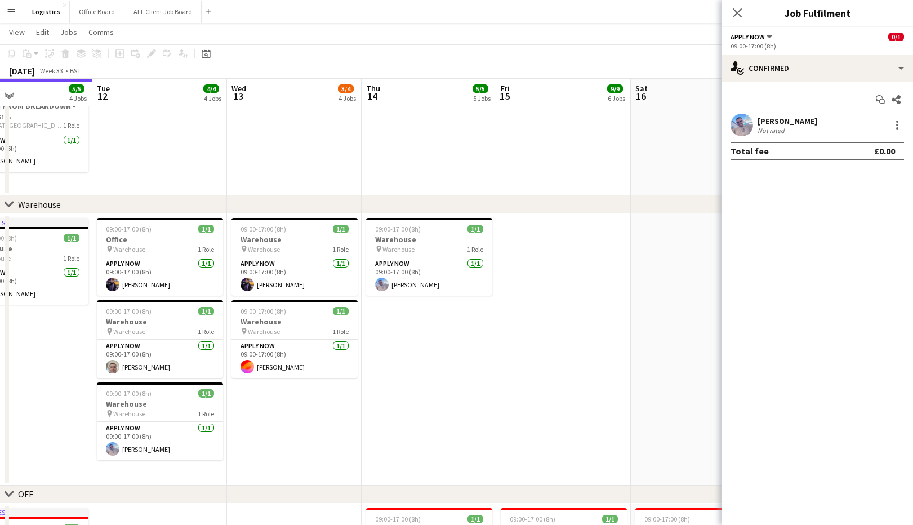
scroll to position [1330, 0]
drag, startPoint x: 299, startPoint y: 365, endPoint x: 704, endPoint y: 230, distance: 427.5
click at [299, 365] on app-card-role "APPLY NOW [DATE] 09:00-17:00 (8h) [PERSON_NAME]" at bounding box center [295, 358] width 126 height 38
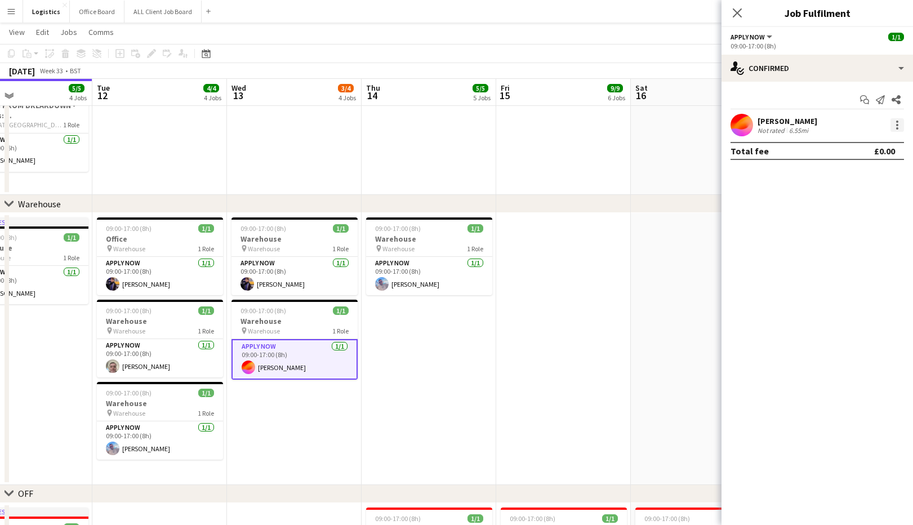
click at [899, 125] on div at bounding box center [898, 125] width 14 height 14
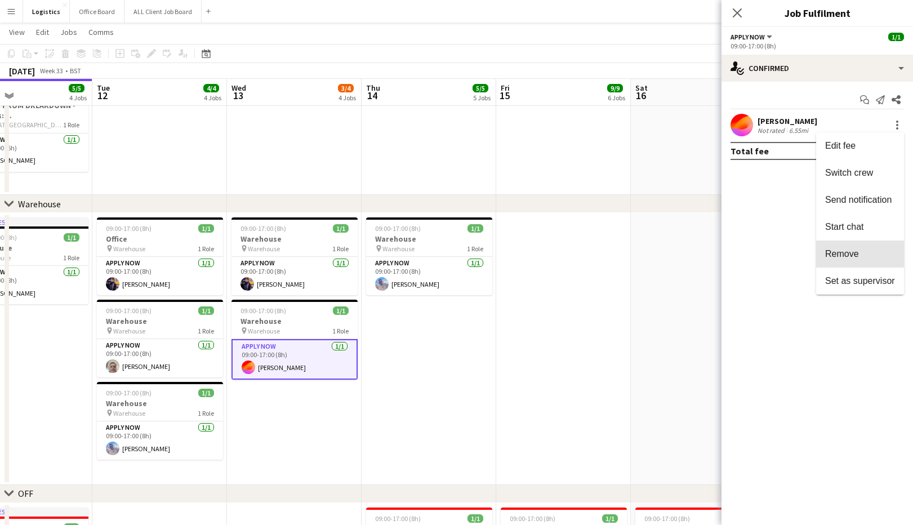
click at [848, 249] on span "Remove" at bounding box center [843, 254] width 34 height 10
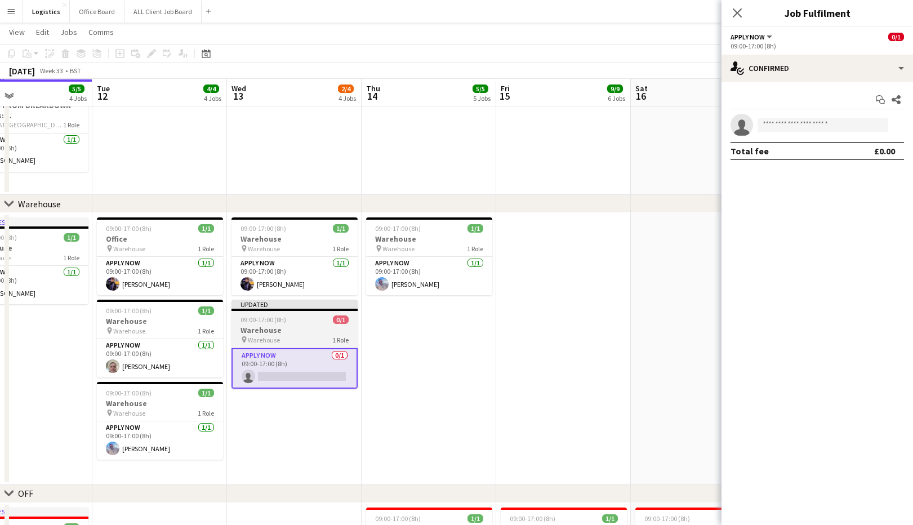
scroll to position [1330, 0]
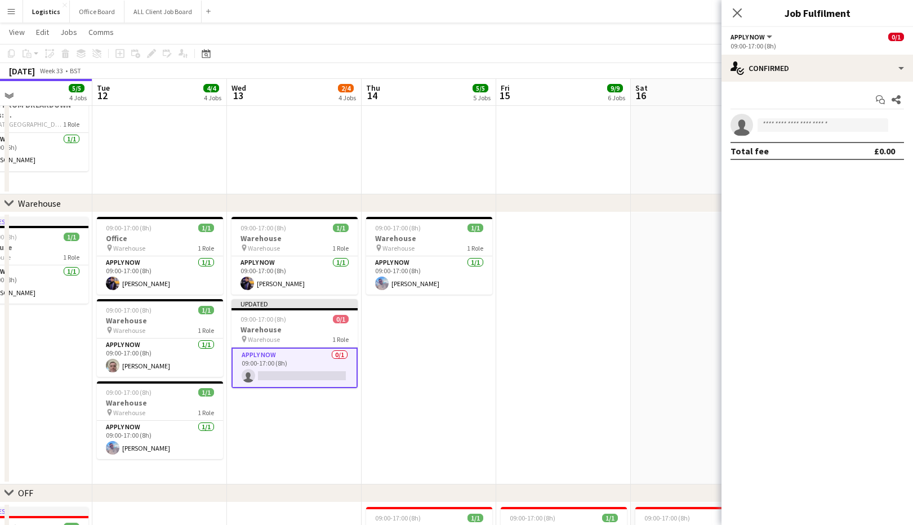
click at [283, 375] on app-card-role "APPLY NOW 0/1 09:00-17:00 (8h) single-neutral-actions" at bounding box center [295, 368] width 126 height 41
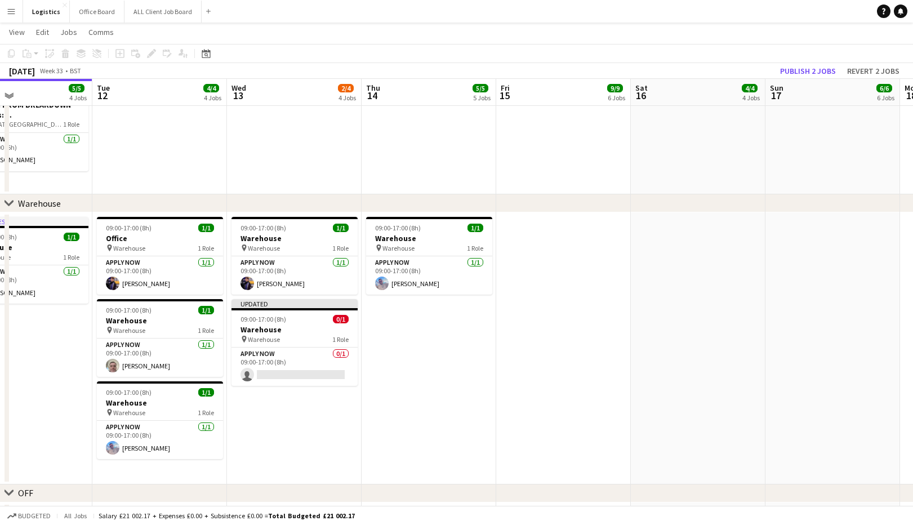
scroll to position [0, 446]
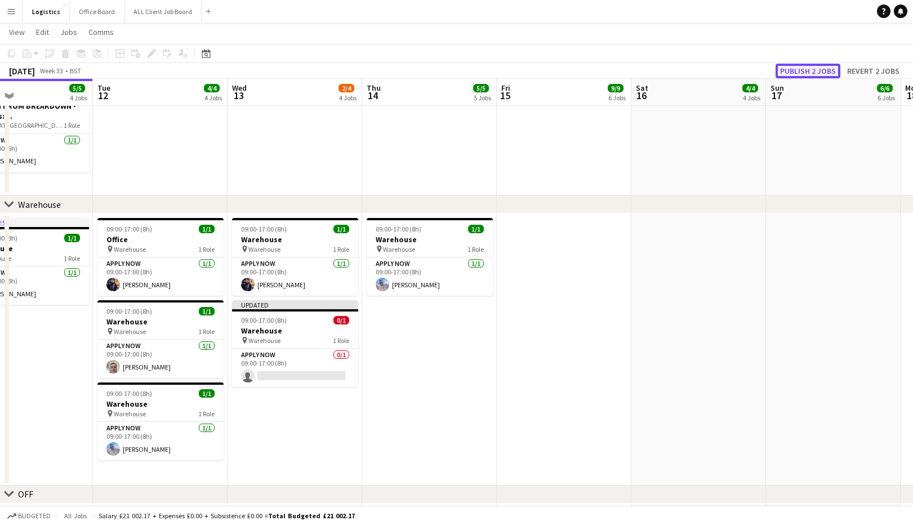
click at [815, 69] on button "Publish 2 jobs" at bounding box center [808, 71] width 65 height 15
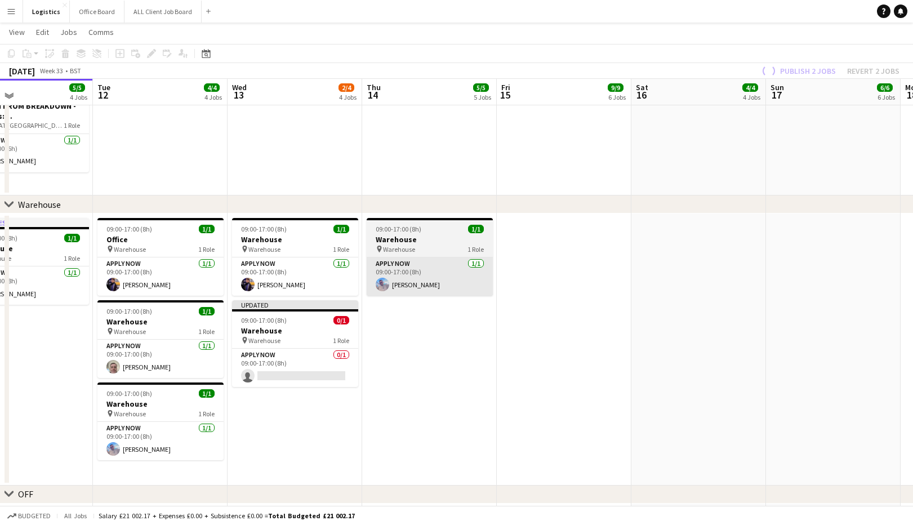
scroll to position [1329, 0]
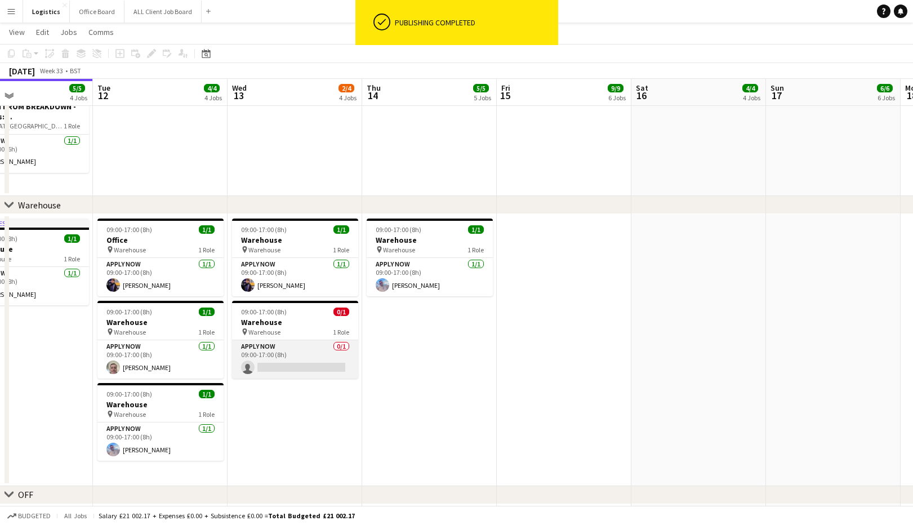
click at [281, 366] on app-card-role "APPLY NOW 0/1 09:00-17:00 (8h) single-neutral-actions" at bounding box center [295, 359] width 126 height 38
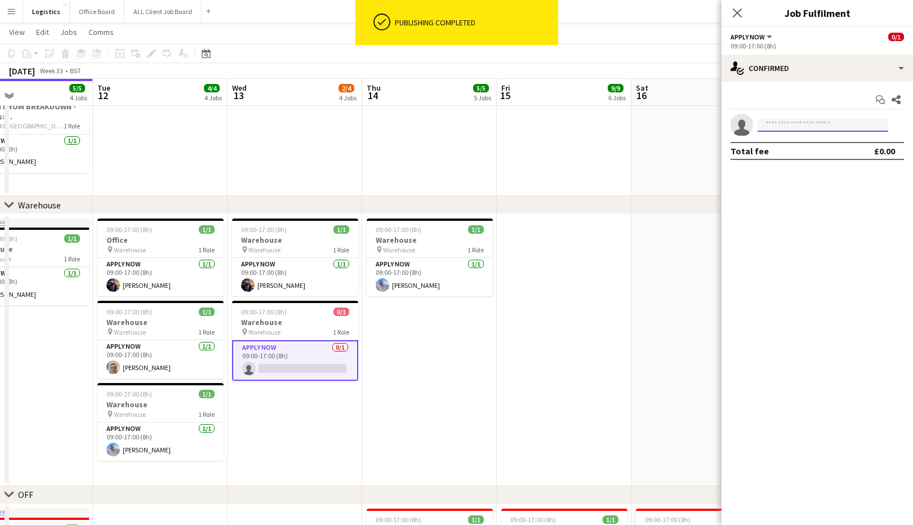
click at [780, 125] on input at bounding box center [823, 125] width 131 height 14
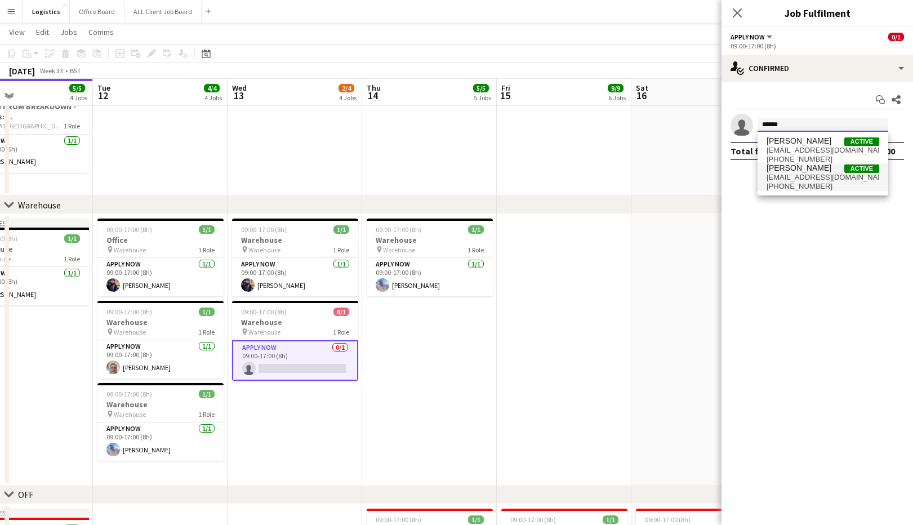
type input "******"
click at [800, 189] on span "[PHONE_NUMBER]" at bounding box center [823, 186] width 113 height 9
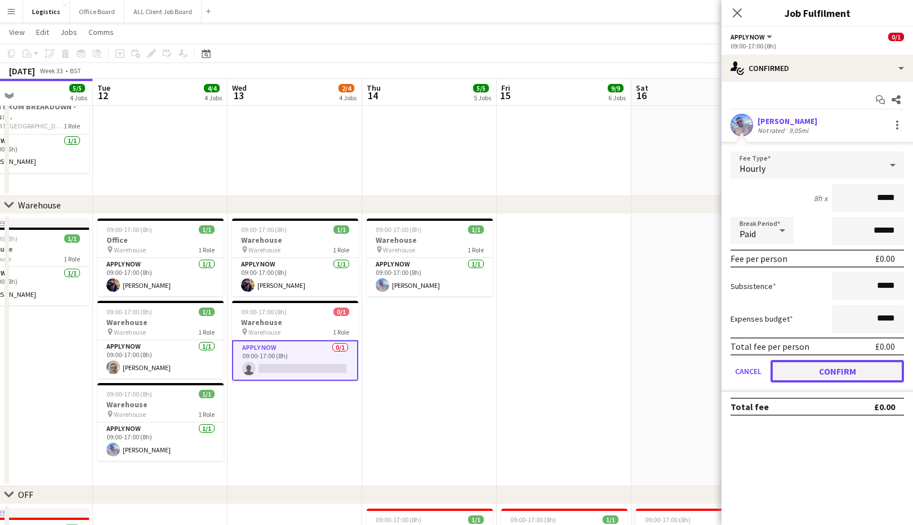
click at [829, 368] on button "Confirm" at bounding box center [838, 371] width 134 height 23
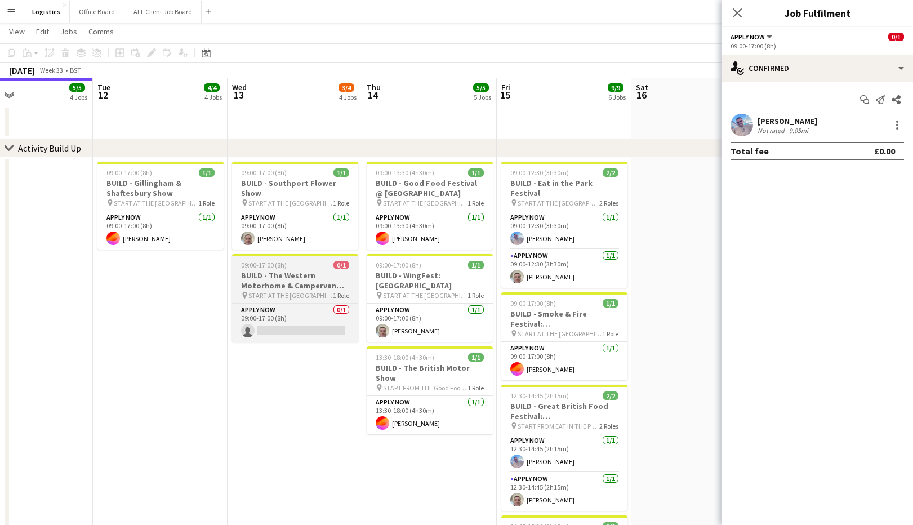
scroll to position [7, 0]
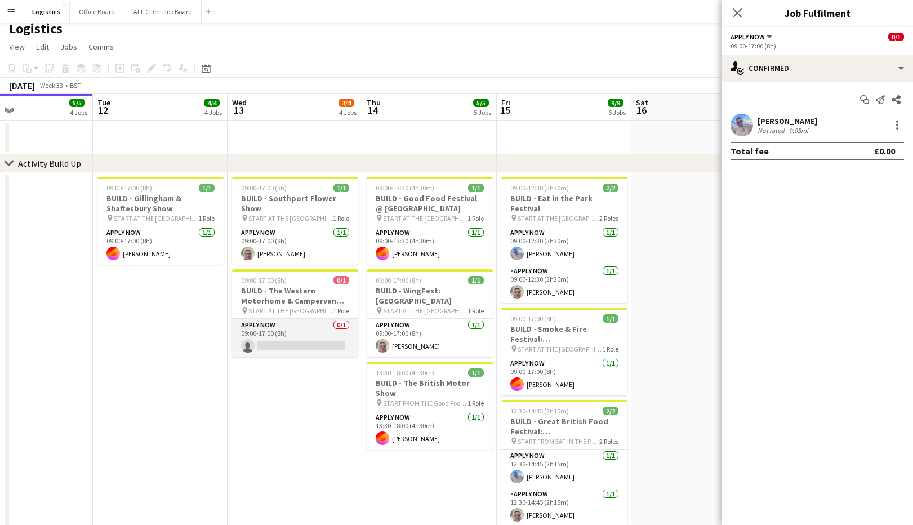
click at [280, 340] on app-card-role "APPLY NOW 0/1 09:00-17:00 (8h) single-neutral-actions" at bounding box center [295, 338] width 126 height 38
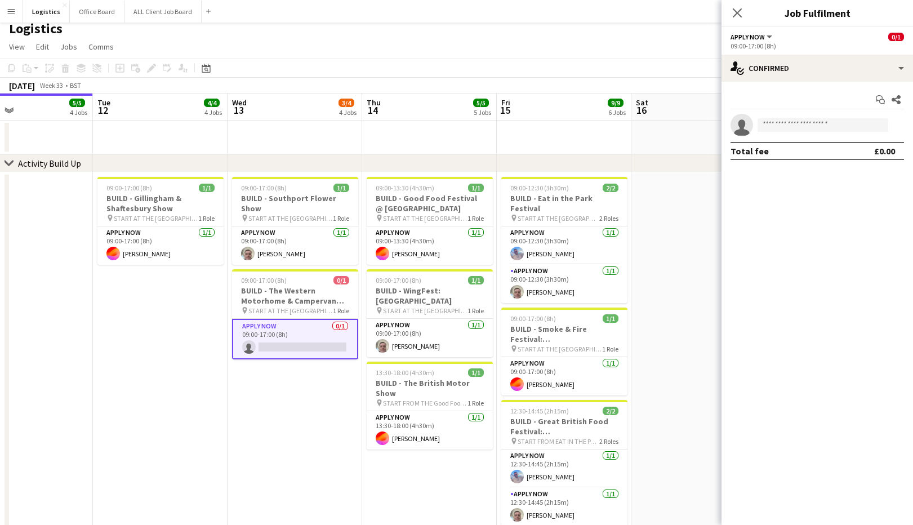
scroll to position [0, 445]
click at [784, 123] on input at bounding box center [823, 125] width 131 height 14
type input "***"
click at [796, 149] on span "[EMAIL_ADDRESS][DOMAIN_NAME]" at bounding box center [823, 150] width 113 height 9
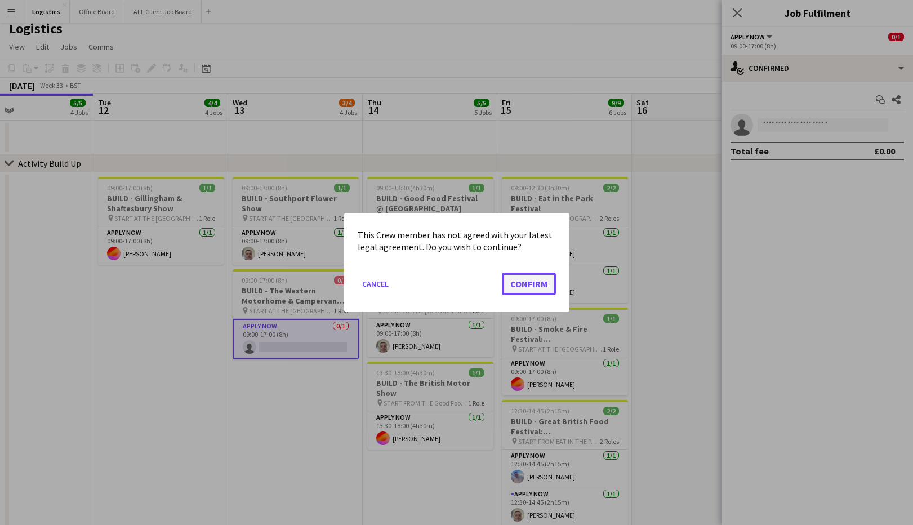
click at [536, 286] on button "Confirm" at bounding box center [529, 284] width 54 height 23
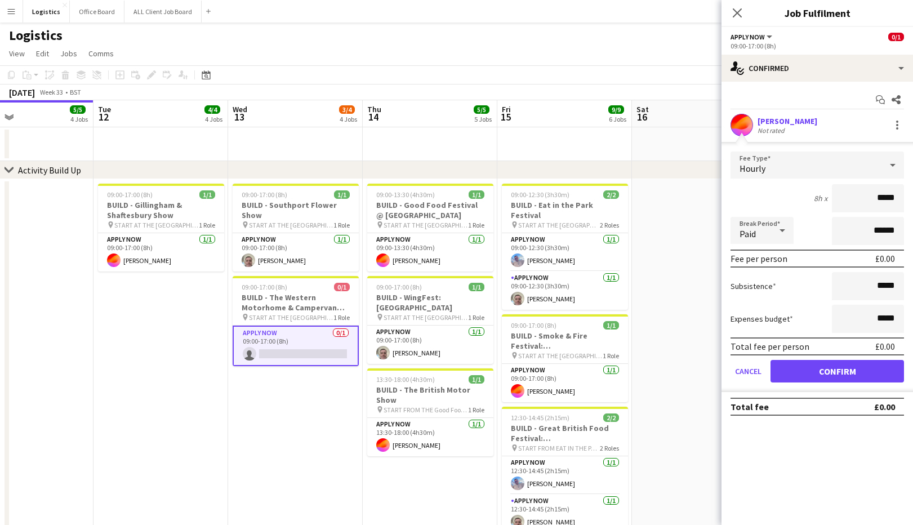
scroll to position [7, 0]
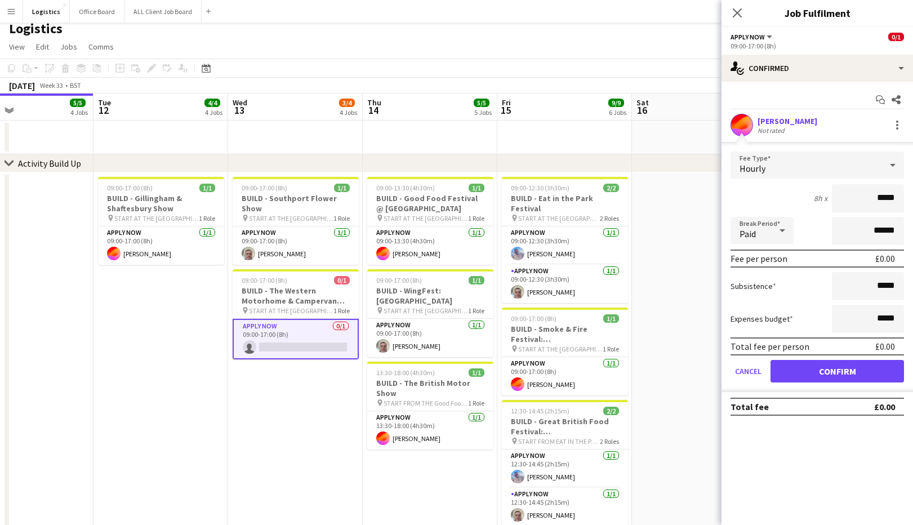
click at [808, 384] on form "Fee Type Hourly 8h x ***** Break Period Paid ****** Fee per person £0.00 Subsis…" at bounding box center [818, 272] width 192 height 241
click at [809, 369] on button "Confirm" at bounding box center [838, 371] width 134 height 23
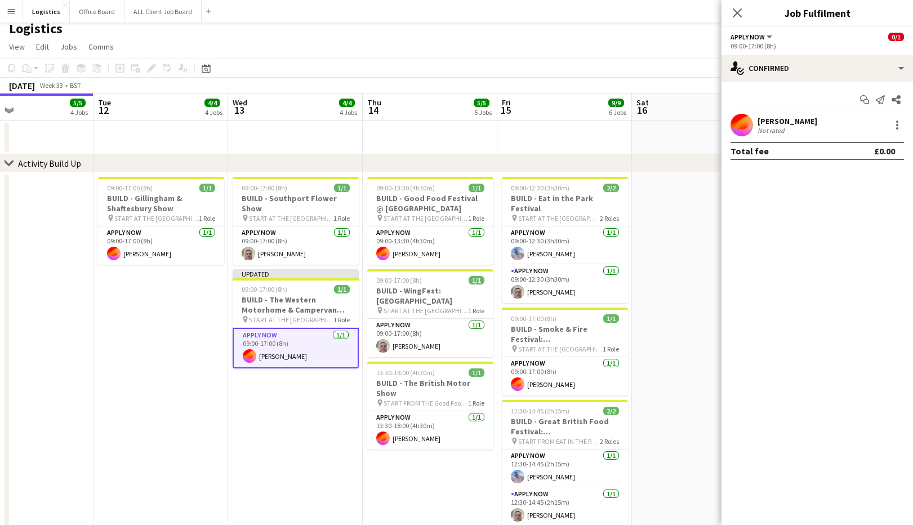
drag, startPoint x: 739, startPoint y: 12, endPoint x: 739, endPoint y: 22, distance: 9.6
click at [739, 12] on icon "Close pop-in" at bounding box center [737, 12] width 9 height 9
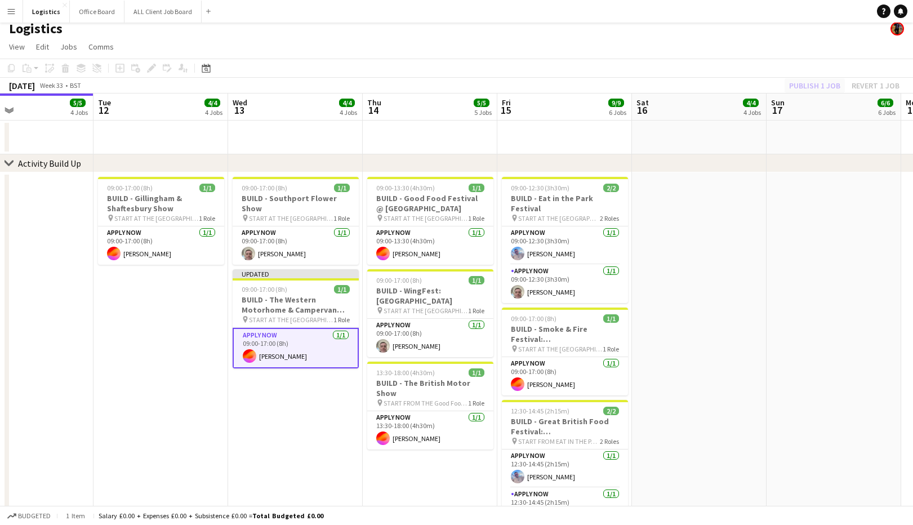
click at [818, 82] on div "Publish 1 job Revert 1 job" at bounding box center [845, 85] width 138 height 15
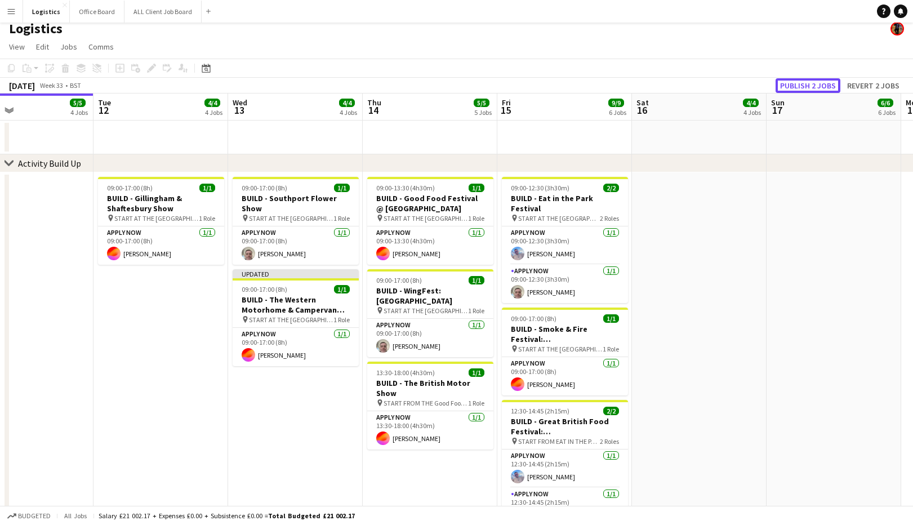
drag, startPoint x: 814, startPoint y: 85, endPoint x: 808, endPoint y: 107, distance: 22.3
click at [814, 85] on button "Publish 2 jobs" at bounding box center [808, 85] width 65 height 15
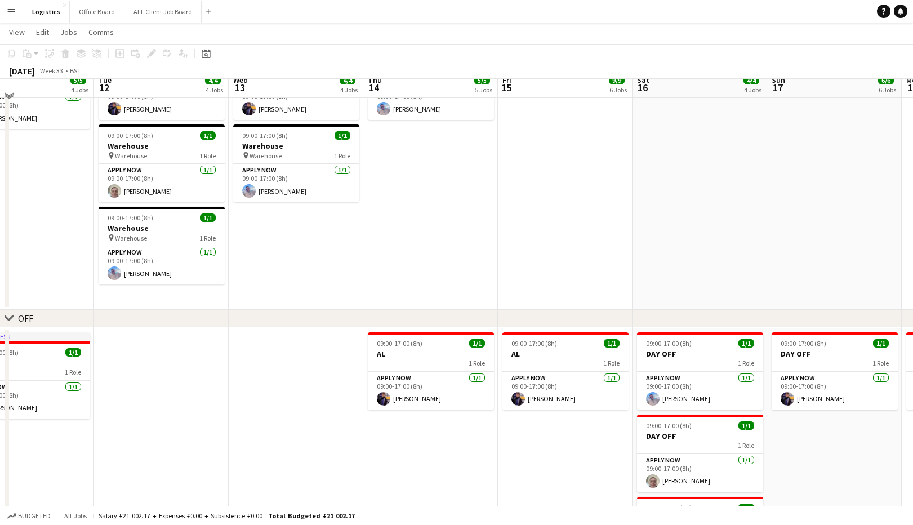
scroll to position [1497, 0]
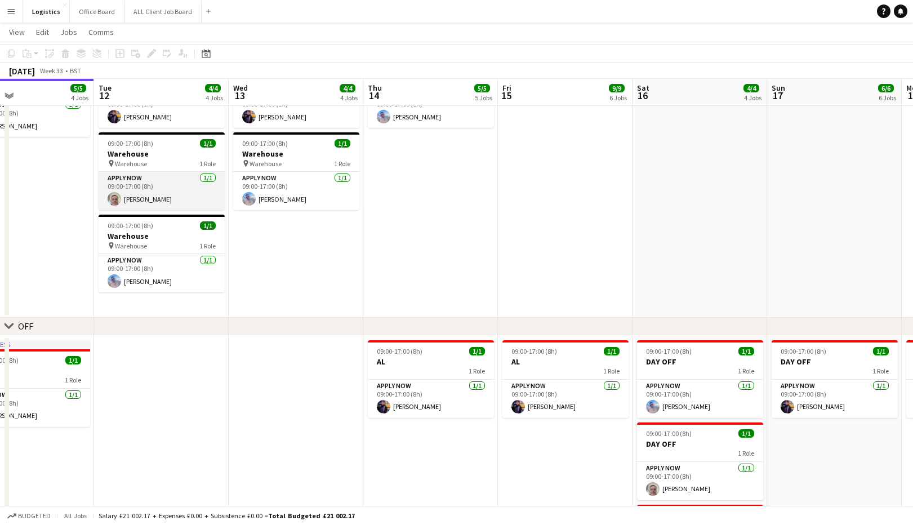
click at [148, 182] on app-card-role "APPLY NOW [DATE] 09:00-17:00 (8h) [PERSON_NAME]" at bounding box center [162, 191] width 126 height 38
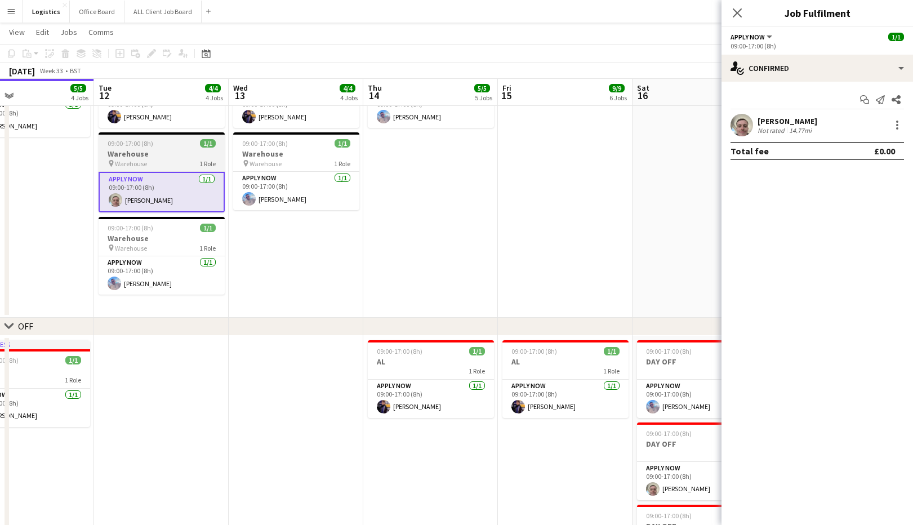
drag, startPoint x: 150, startPoint y: 148, endPoint x: 156, endPoint y: 151, distance: 6.3
click at [152, 148] on app-job-card "09:00-17:00 (8h) 1/1 Warehouse pin Warehouse 1 Role APPLY NOW [DATE] 09:00-17:0…" at bounding box center [162, 172] width 126 height 80
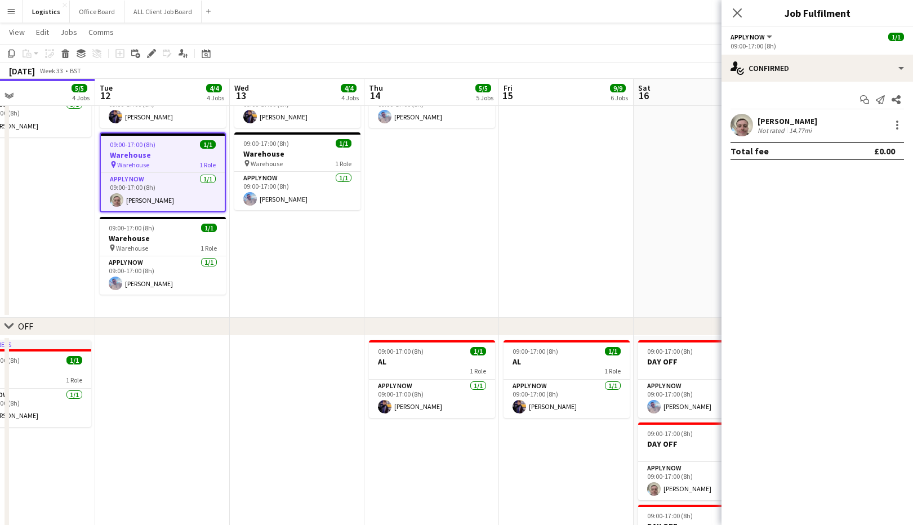
scroll to position [0, 0]
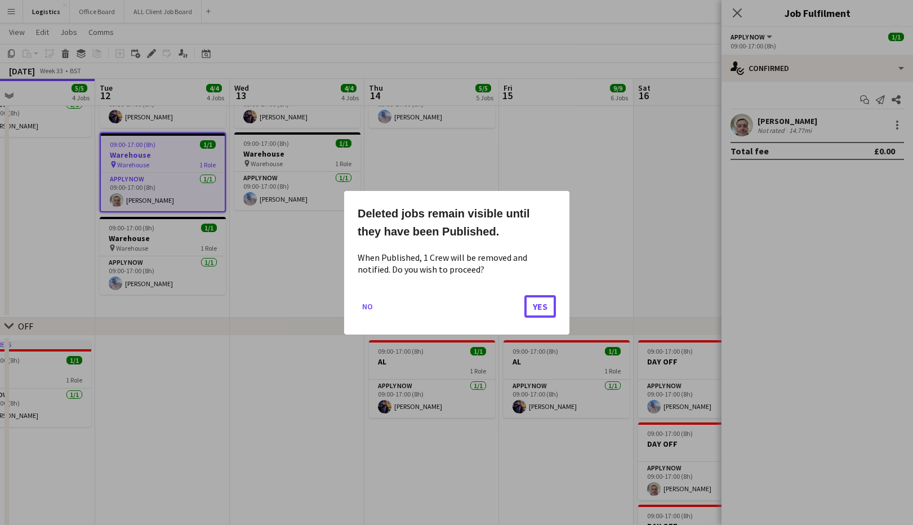
click at [546, 308] on button "Yes" at bounding box center [541, 306] width 32 height 23
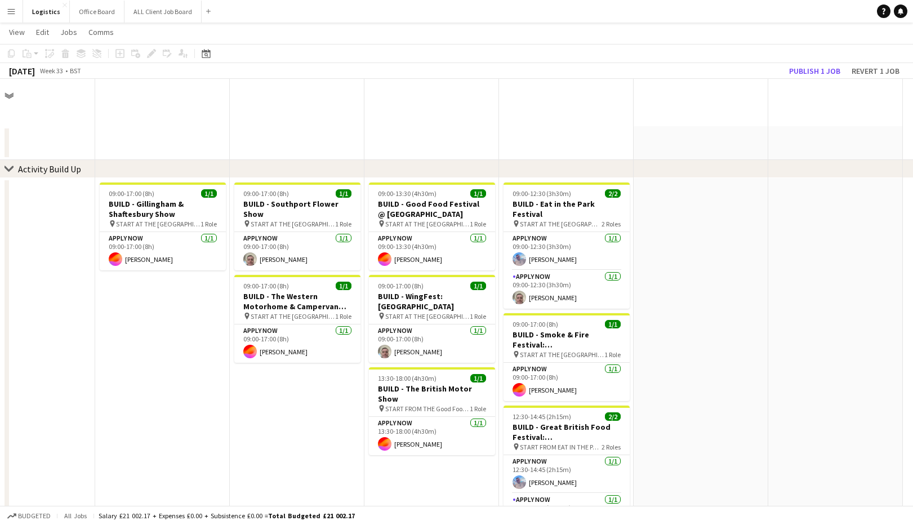
scroll to position [1497, 0]
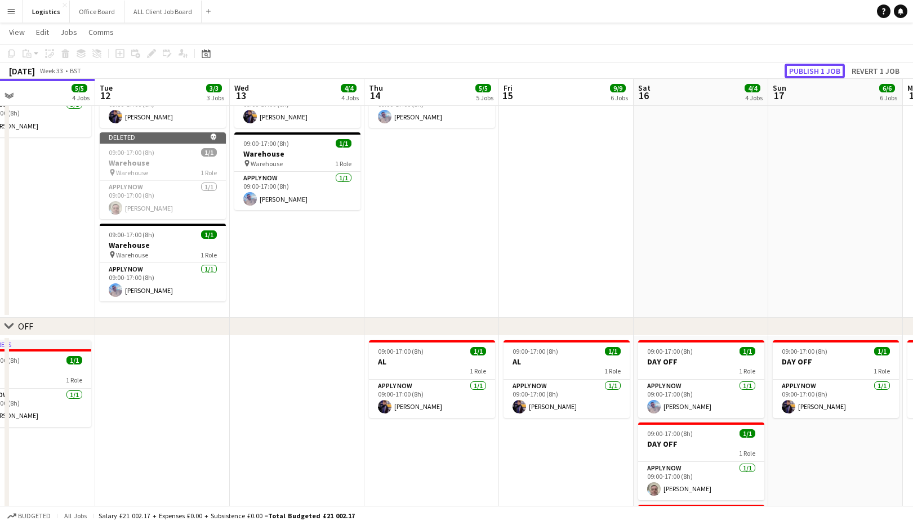
click at [811, 69] on button "Publish 1 job" at bounding box center [815, 71] width 60 height 15
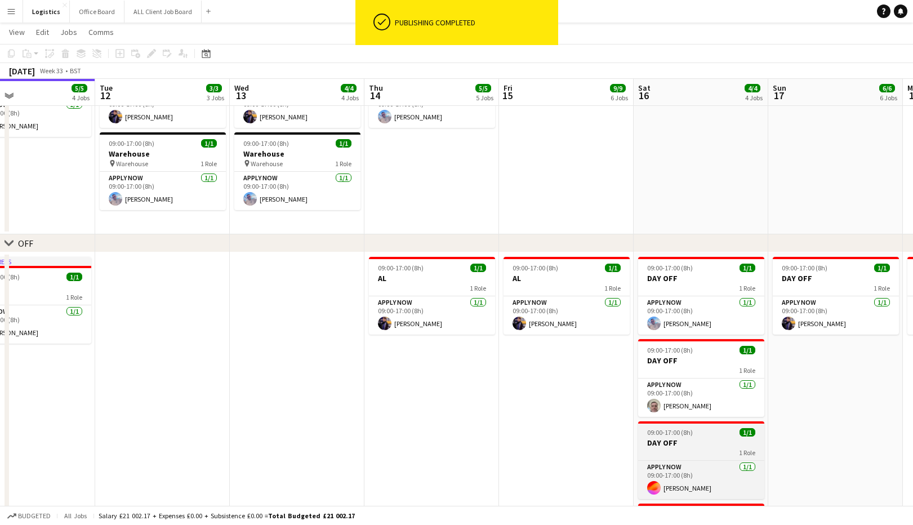
click at [689, 435] on span "09:00-17:00 (8h)" at bounding box center [670, 432] width 46 height 8
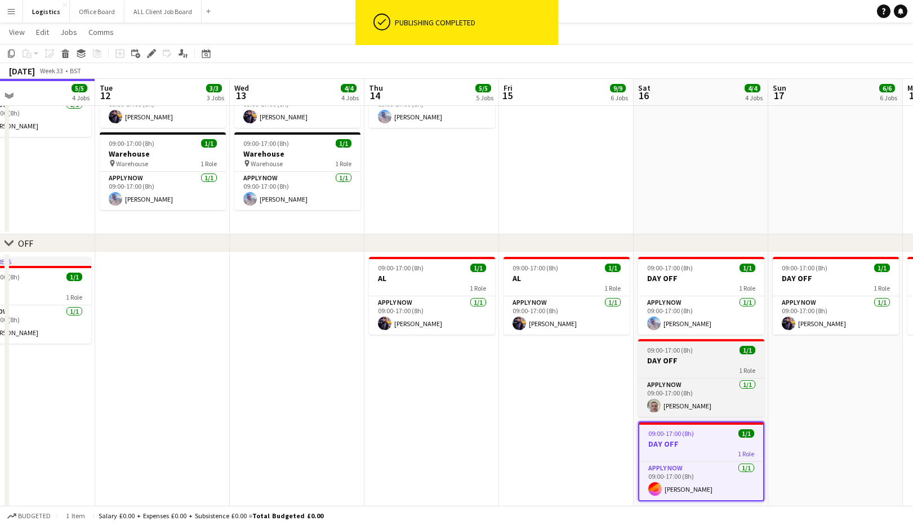
click at [688, 358] on h3 "DAY OFF" at bounding box center [701, 361] width 126 height 10
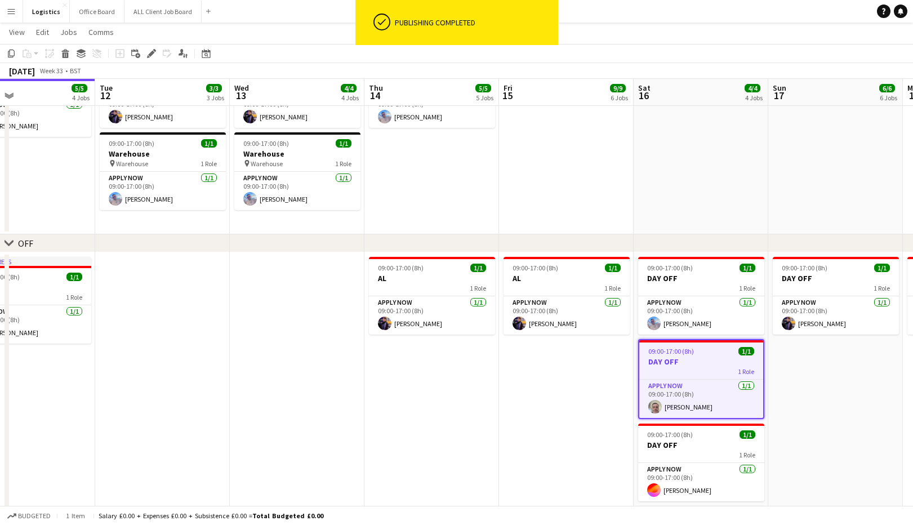
drag, startPoint x: 12, startPoint y: 54, endPoint x: 117, endPoint y: 218, distance: 194.9
click at [11, 54] on icon "Copy" at bounding box center [11, 53] width 9 height 9
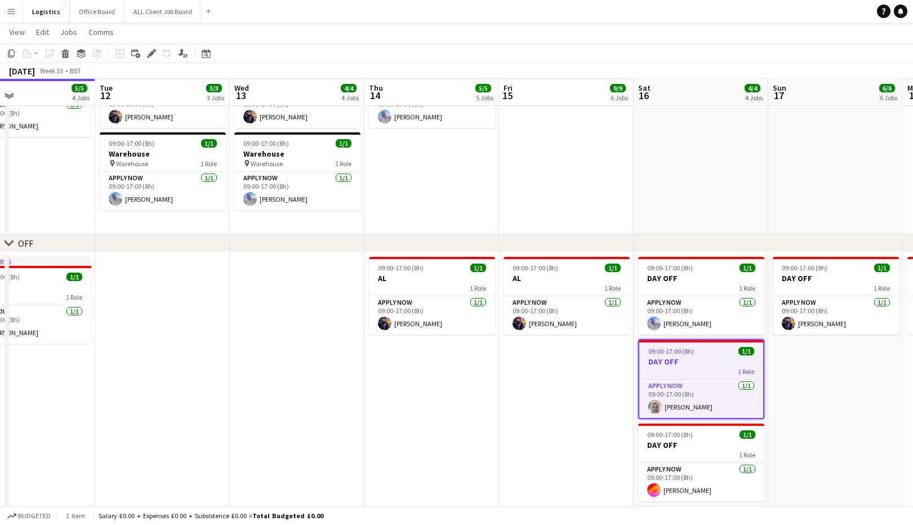
click at [157, 277] on app-date-cell at bounding box center [162, 429] width 135 height 355
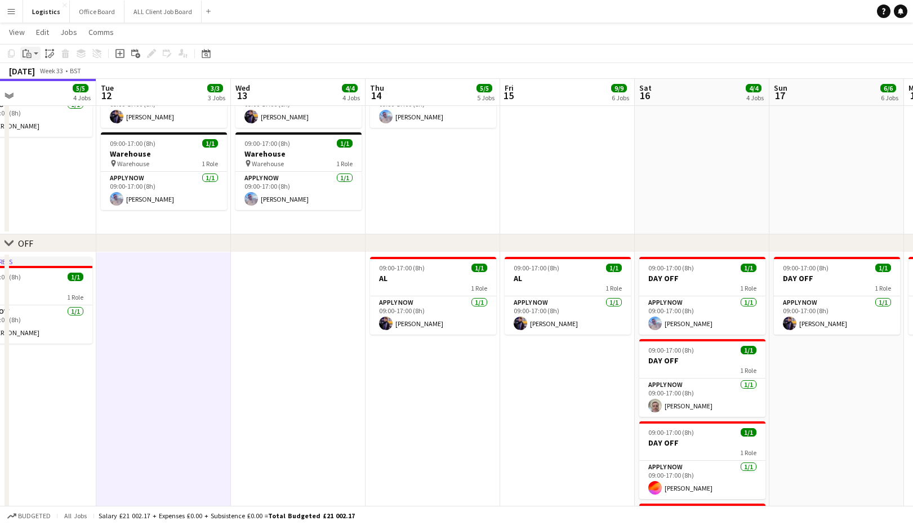
click at [28, 53] on icon at bounding box center [28, 55] width 5 height 5
click at [43, 97] on div "Paste Command V Paste with crew Command Shift V" at bounding box center [74, 84] width 107 height 47
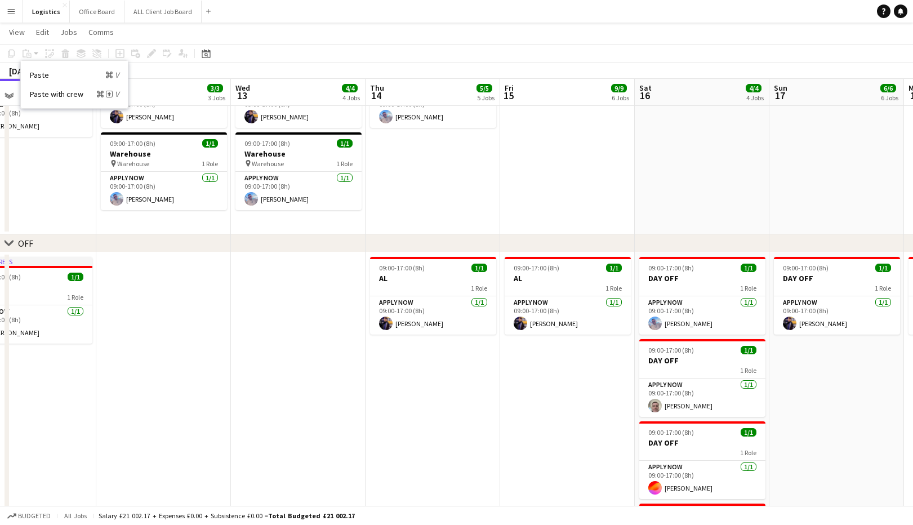
drag, startPoint x: 30, startPoint y: 91, endPoint x: 37, endPoint y: 93, distance: 7.5
click at [30, 91] on link "Paste with crew Command Shift V" at bounding box center [74, 94] width 89 height 10
click at [125, 273] on app-date-cell at bounding box center [163, 429] width 135 height 355
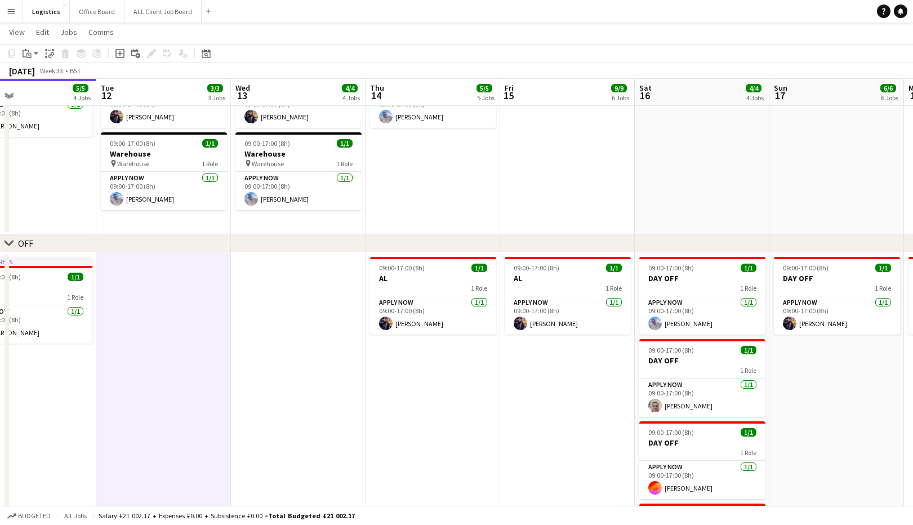
scroll to position [0, 442]
drag, startPoint x: 29, startPoint y: 54, endPoint x: 35, endPoint y: 59, distance: 7.7
click at [29, 54] on icon "Paste" at bounding box center [27, 53] width 9 height 9
drag, startPoint x: 46, startPoint y: 94, endPoint x: 43, endPoint y: 83, distance: 11.1
click at [46, 94] on link "Paste with crew Command Shift V" at bounding box center [74, 94] width 89 height 10
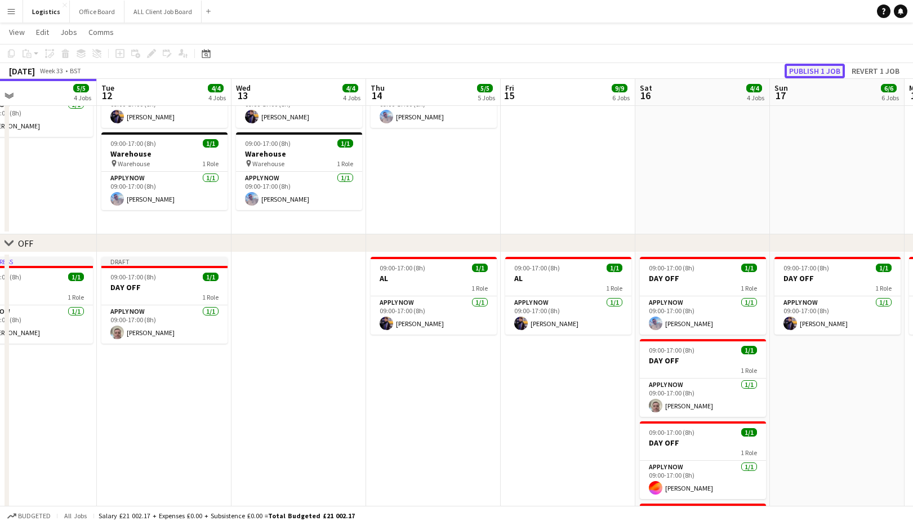
click at [814, 70] on button "Publish 1 job" at bounding box center [815, 71] width 60 height 15
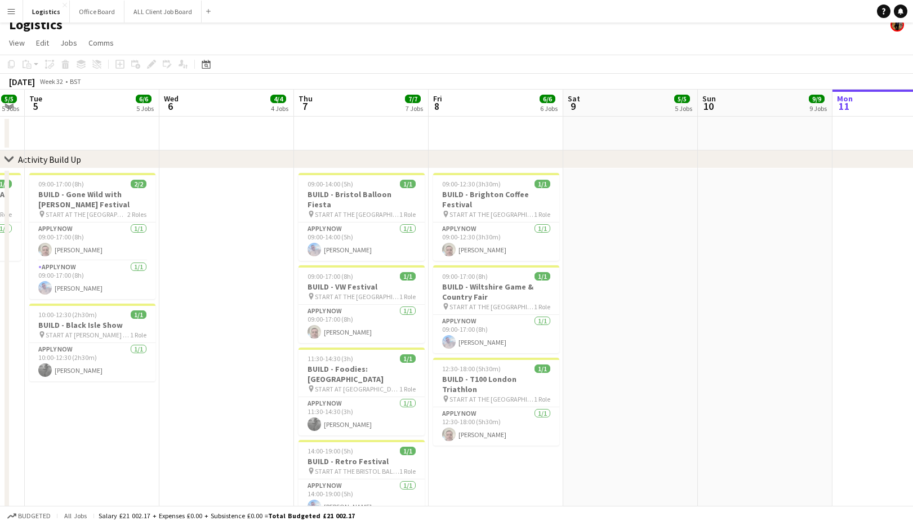
scroll to position [0, 380]
click at [94, 13] on button "Office Board Close" at bounding box center [97, 12] width 55 height 22
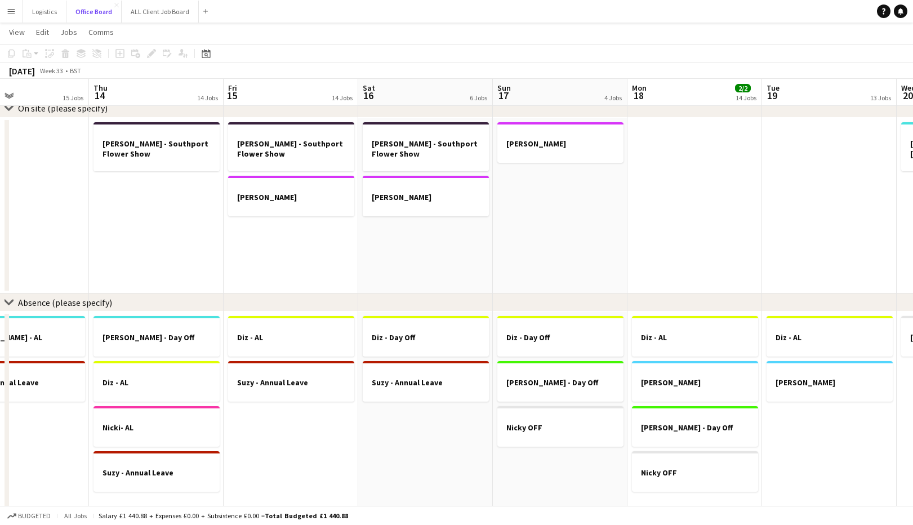
scroll to position [0, 450]
